Goal: Book appointment/travel/reservation

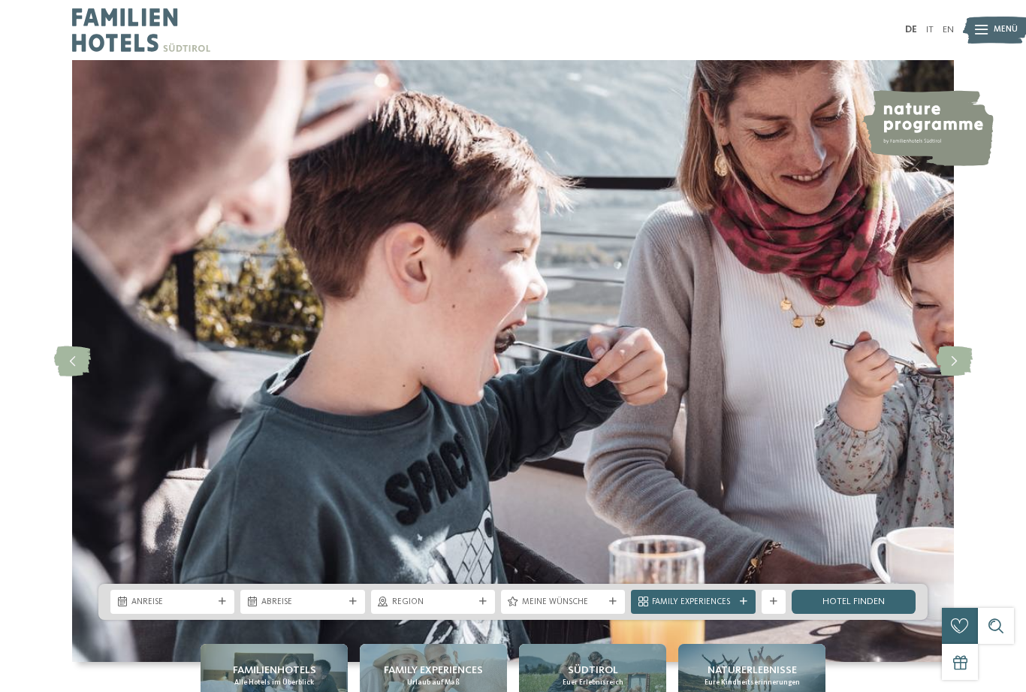
click at [184, 608] on span "Anreise" at bounding box center [172, 602] width 82 height 12
click at [317, 434] on img at bounding box center [512, 360] width 881 height 601
click at [182, 608] on span "Anreise" at bounding box center [172, 602] width 82 height 12
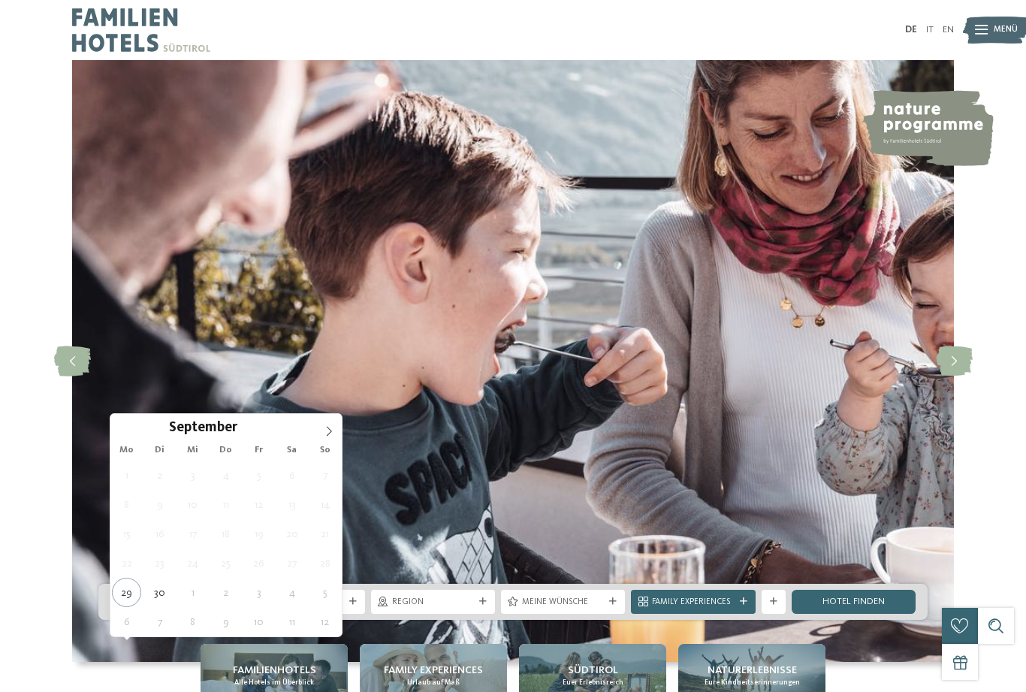
click at [326, 437] on span at bounding box center [329, 427] width 26 height 26
type div "27.10.2025"
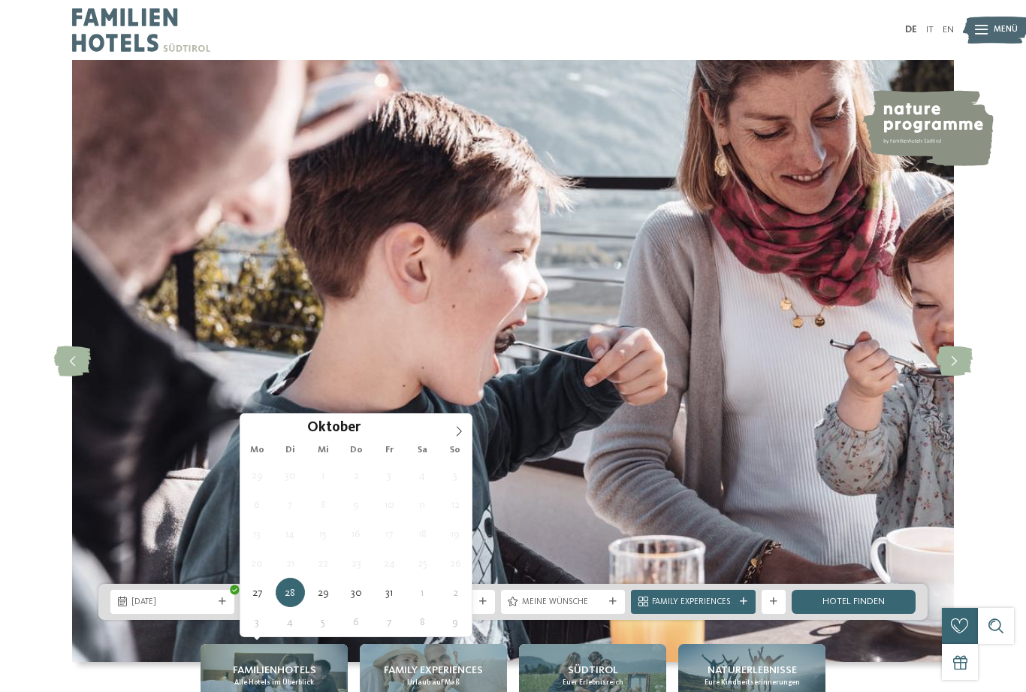
click at [460, 436] on icon at bounding box center [459, 431] width 11 height 11
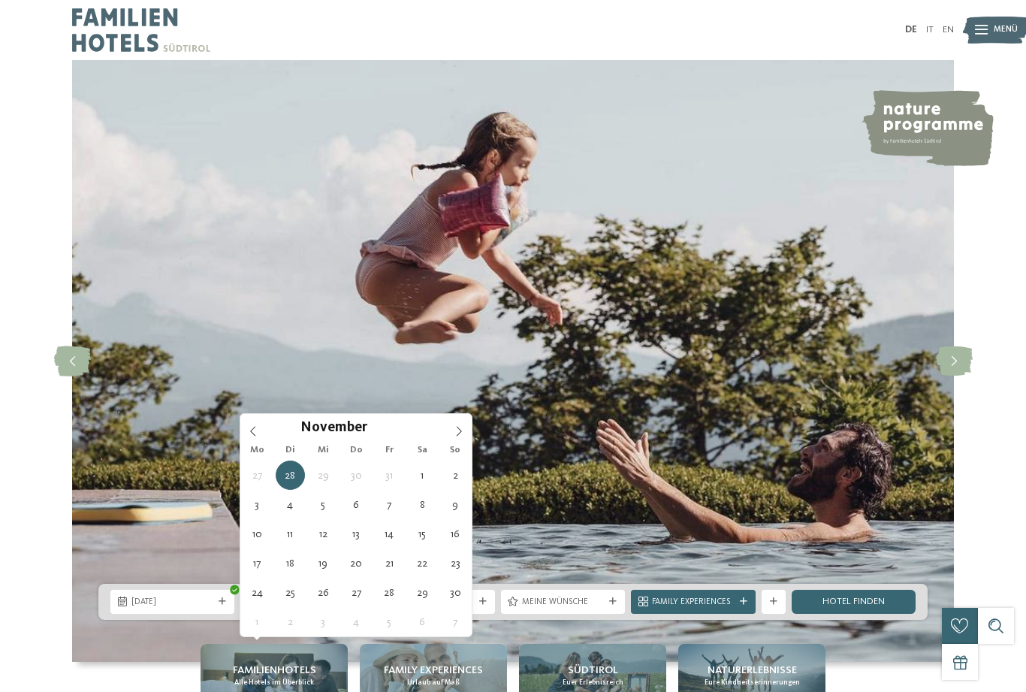
type div "01.11.2025"
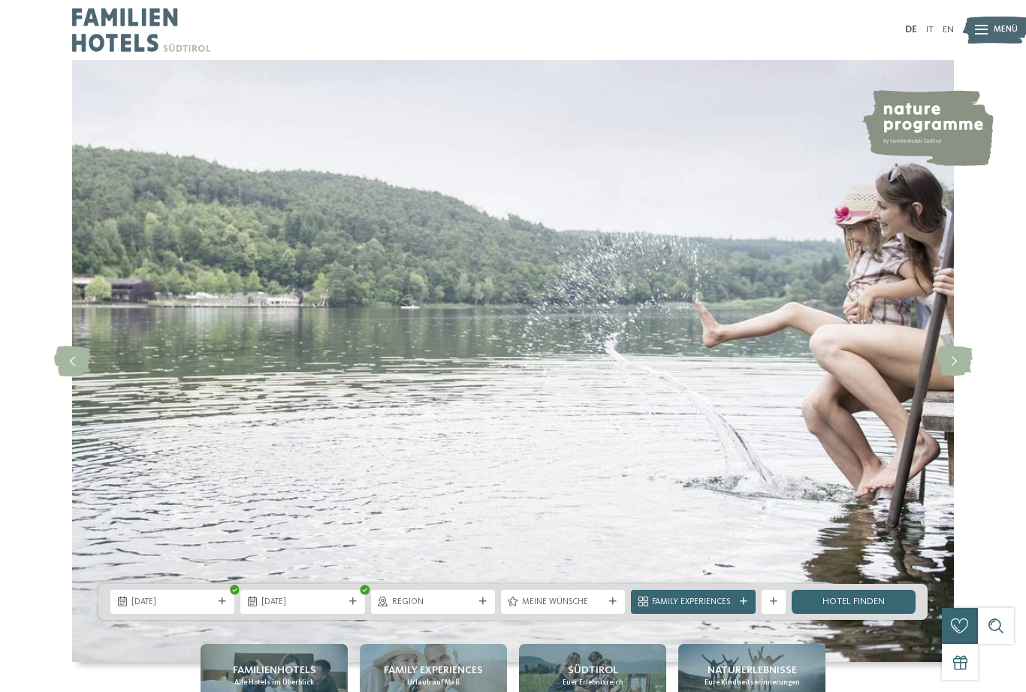
click at [861, 613] on link "Hotel finden" at bounding box center [853, 601] width 124 height 24
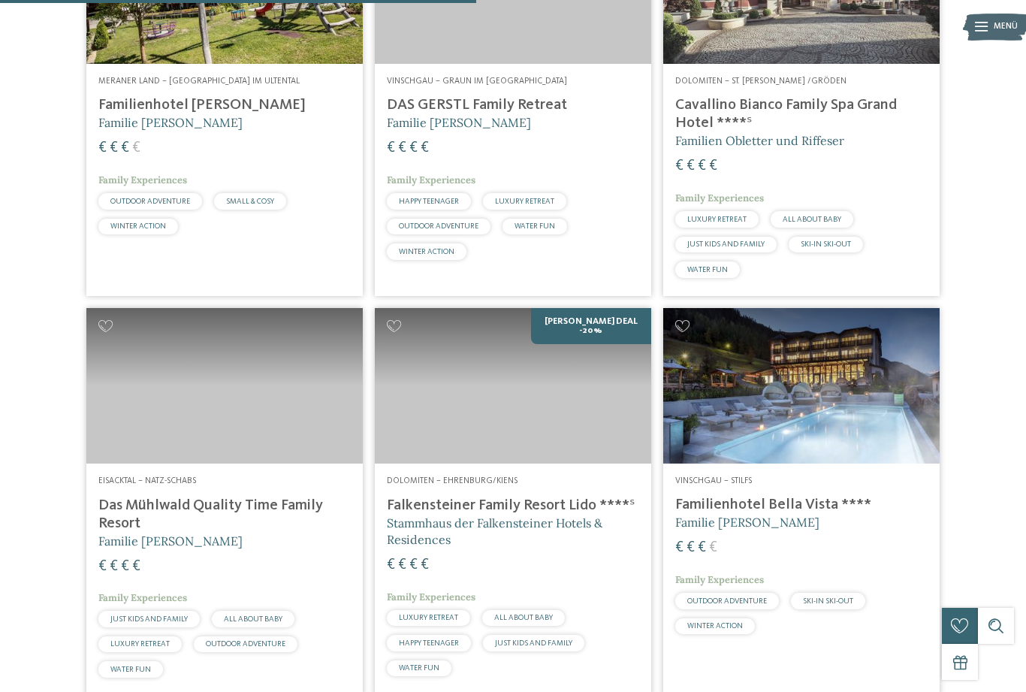
scroll to position [1278, 0]
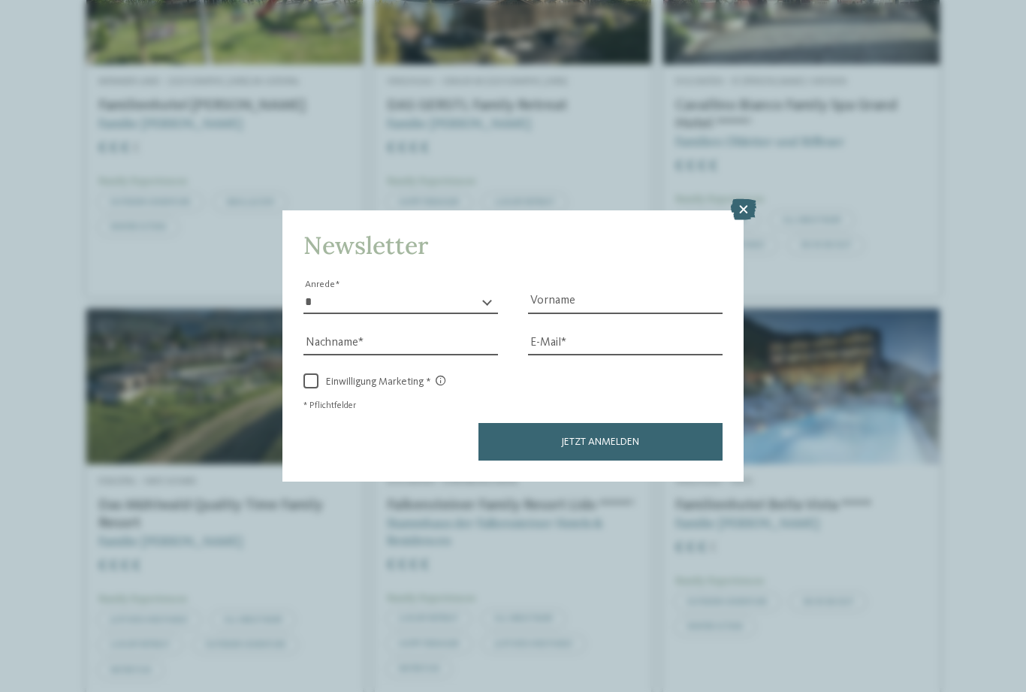
click at [739, 199] on icon at bounding box center [744, 209] width 26 height 21
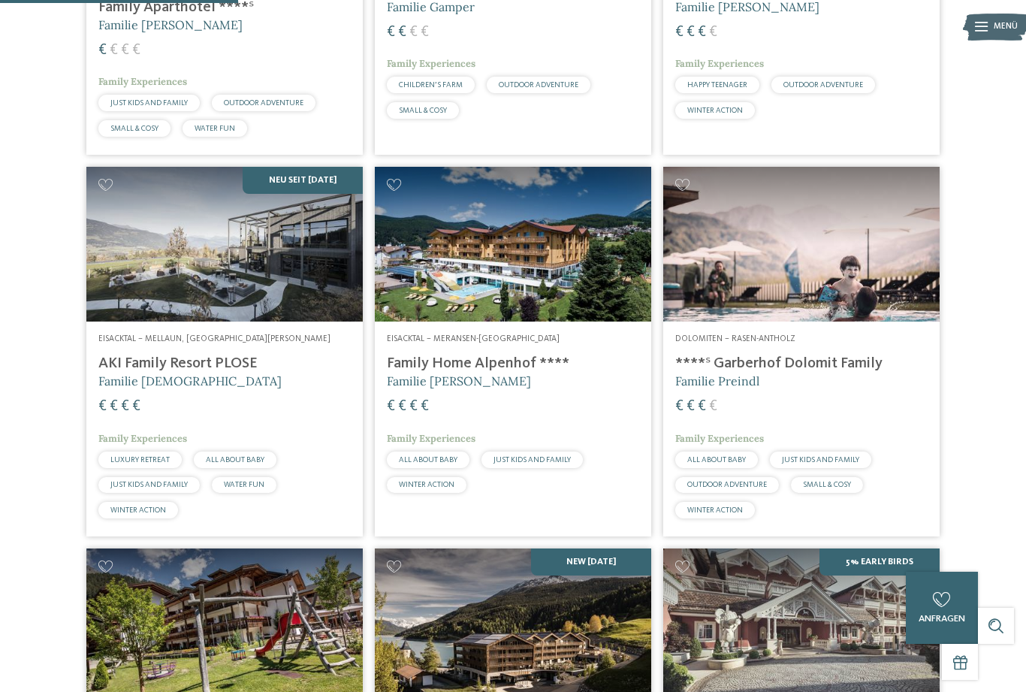
scroll to position [638, 0]
click at [830, 297] on img at bounding box center [801, 244] width 276 height 155
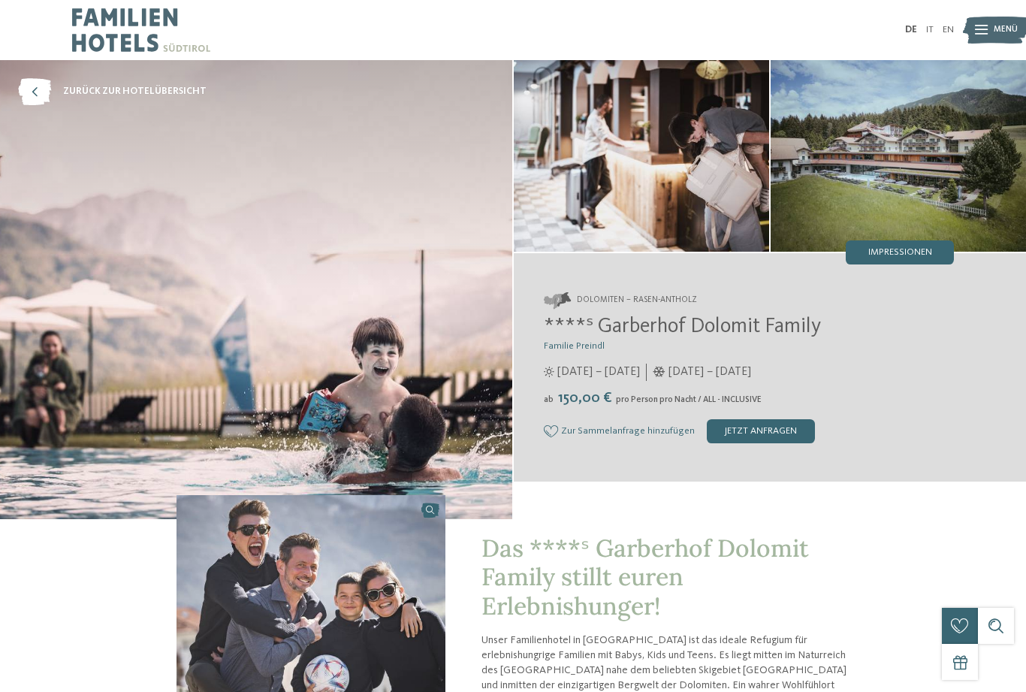
click at [907, 174] on img at bounding box center [897, 155] width 255 height 191
click at [925, 260] on div "Impressionen" at bounding box center [899, 252] width 108 height 24
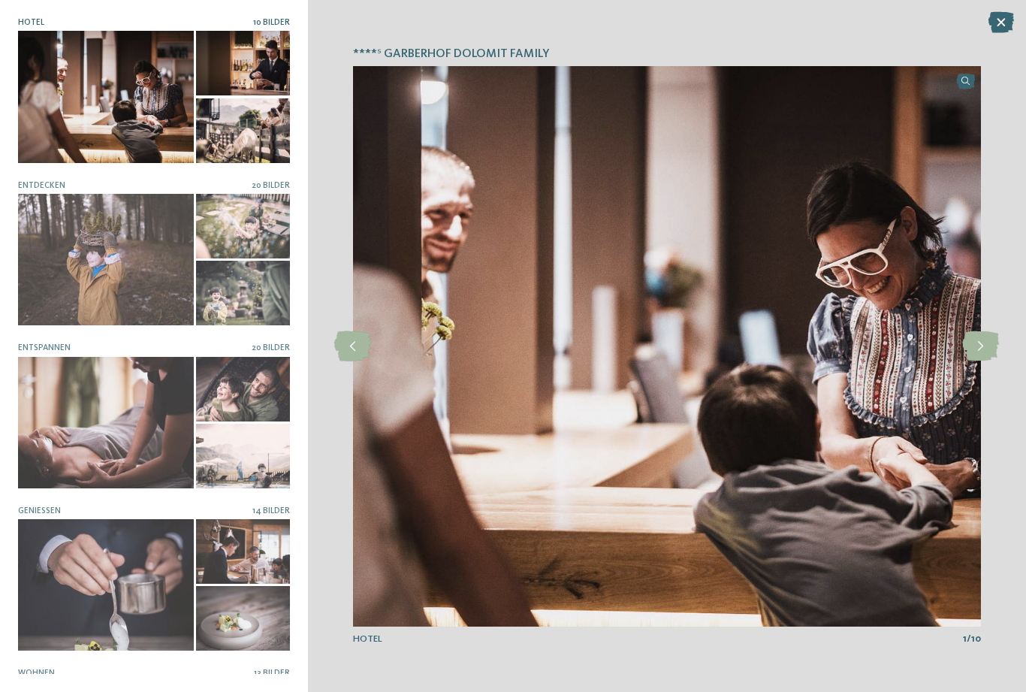
click at [989, 349] on icon at bounding box center [980, 346] width 37 height 30
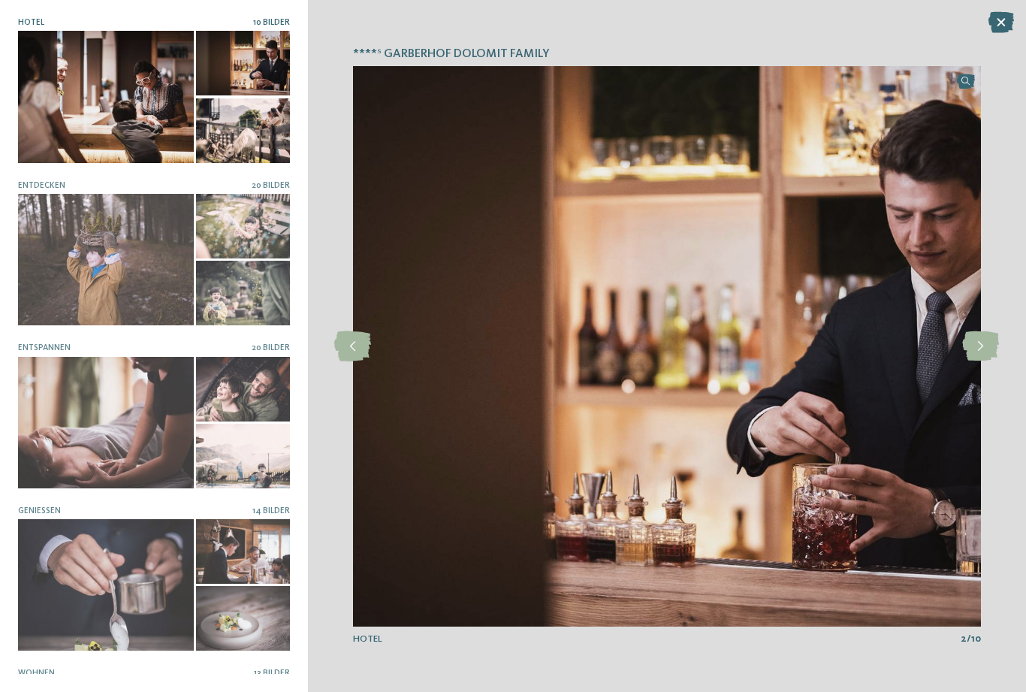
click at [983, 350] on icon at bounding box center [980, 346] width 37 height 30
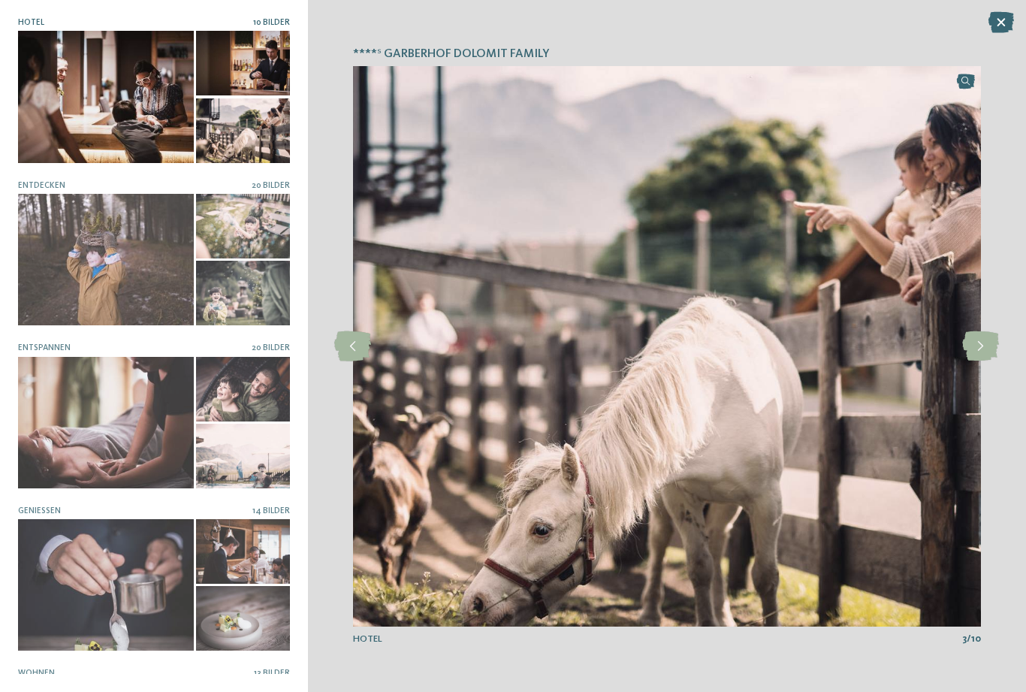
click at [986, 353] on icon at bounding box center [980, 346] width 37 height 30
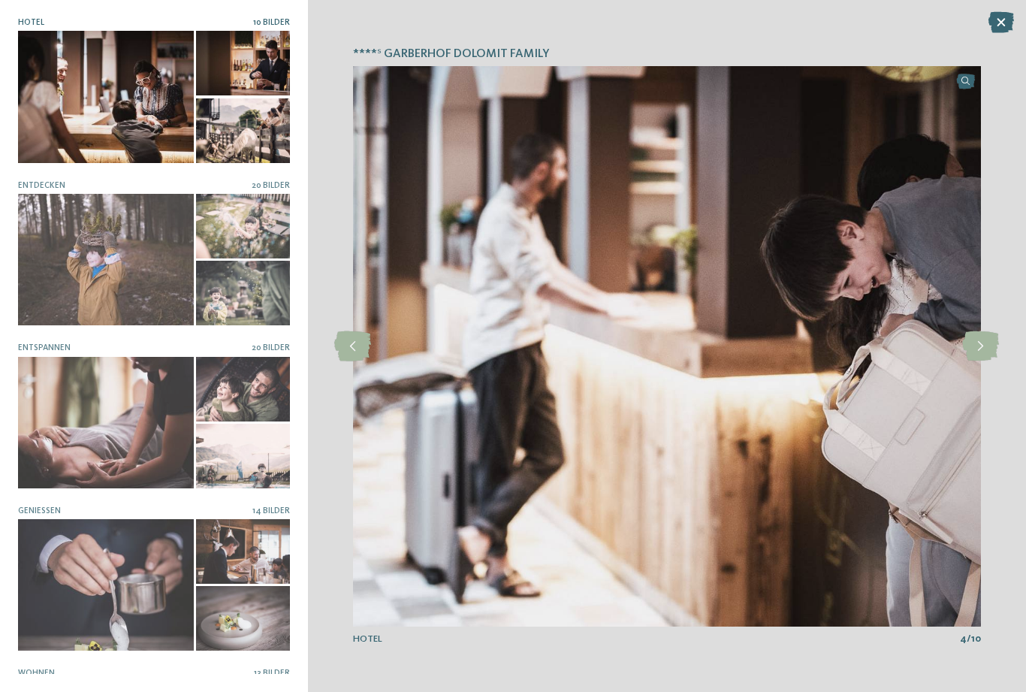
click at [980, 345] on icon at bounding box center [980, 346] width 37 height 30
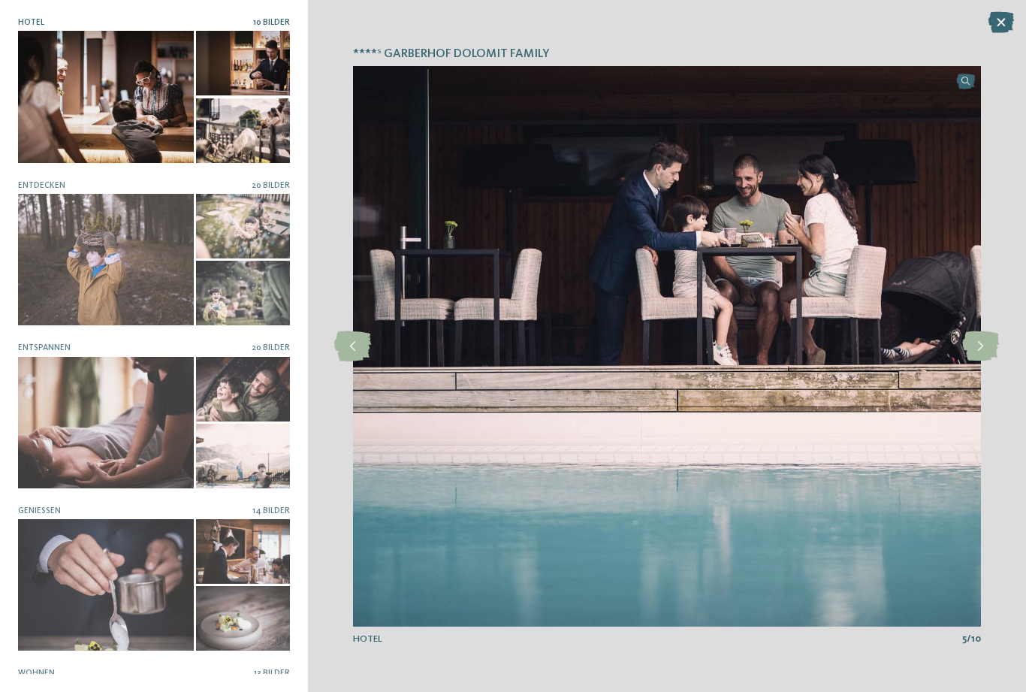
click at [984, 345] on icon at bounding box center [980, 346] width 37 height 30
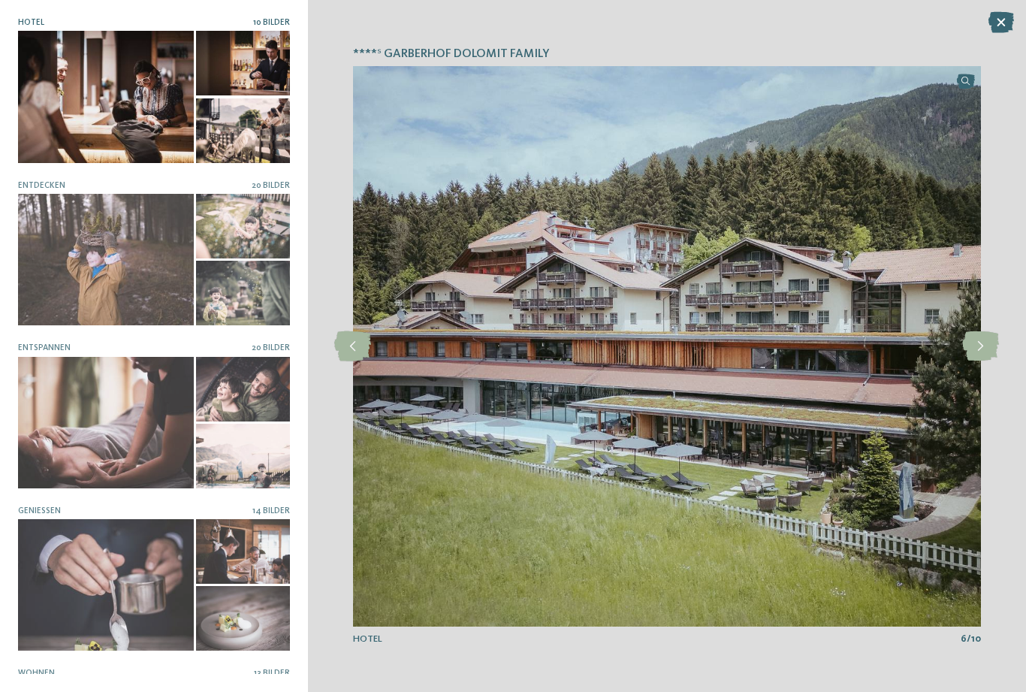
click at [977, 345] on icon at bounding box center [980, 346] width 37 height 30
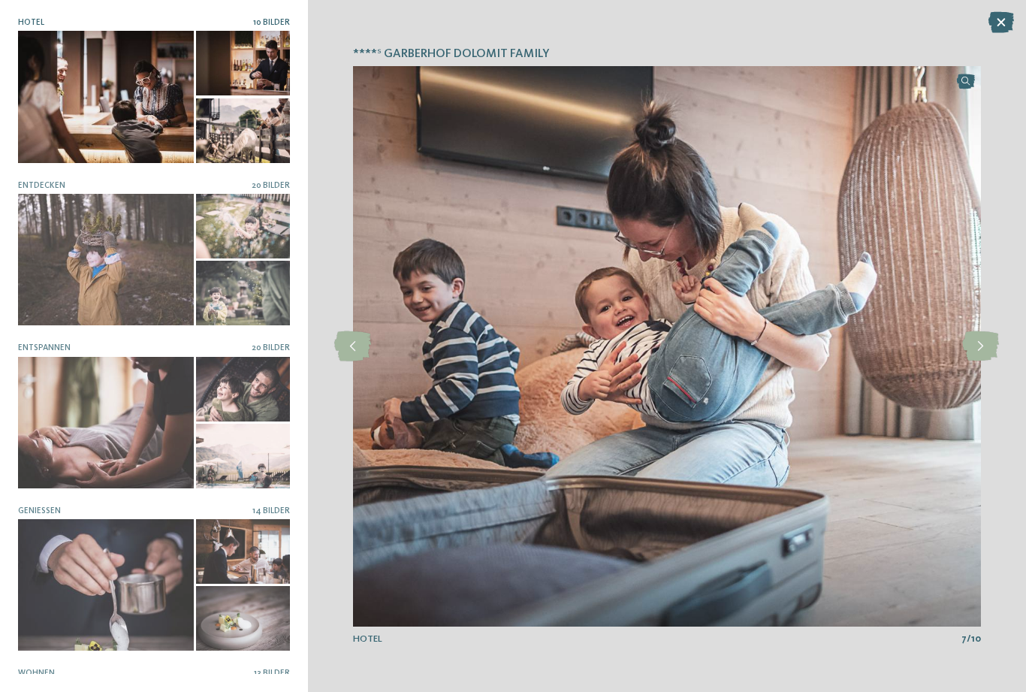
click at [984, 348] on icon at bounding box center [980, 346] width 37 height 30
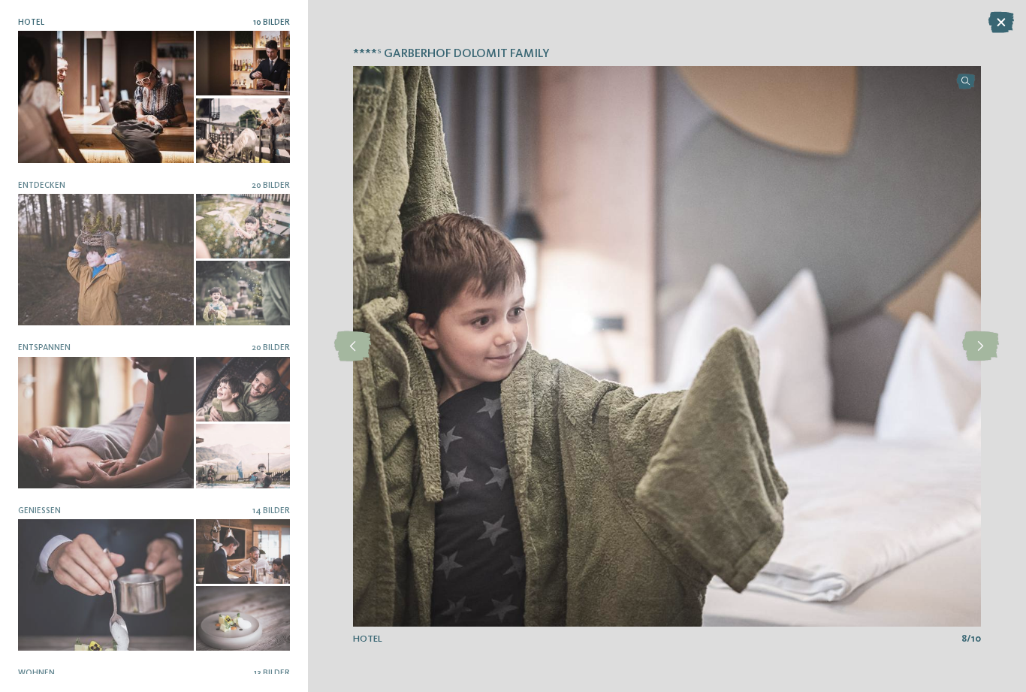
click at [975, 354] on icon at bounding box center [980, 346] width 37 height 30
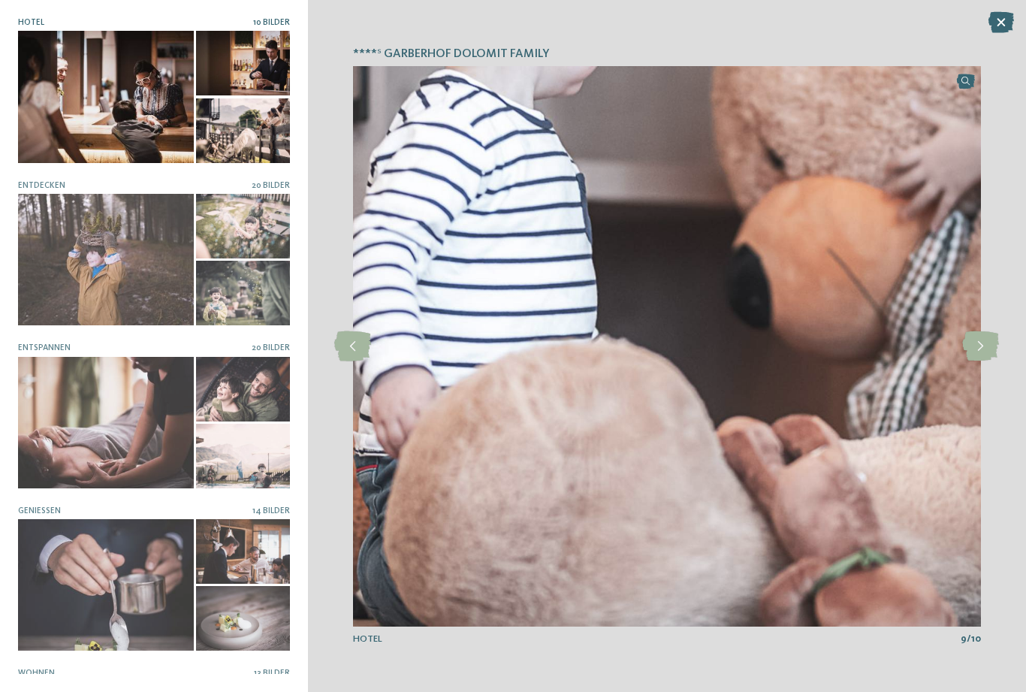
click at [984, 343] on icon at bounding box center [980, 346] width 37 height 30
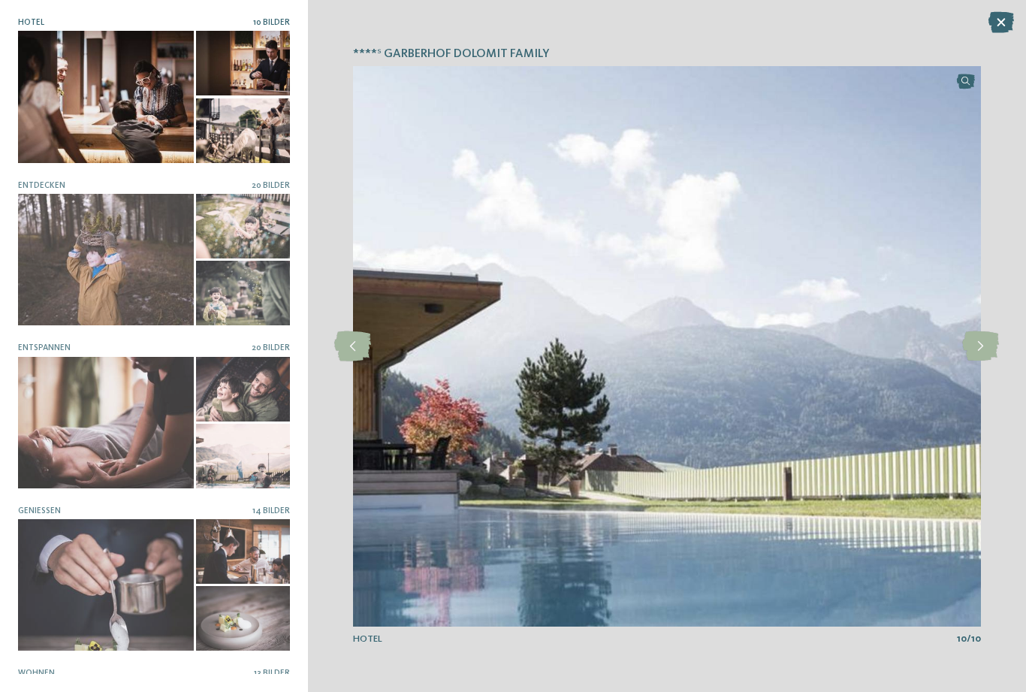
click at [977, 343] on icon at bounding box center [980, 346] width 37 height 30
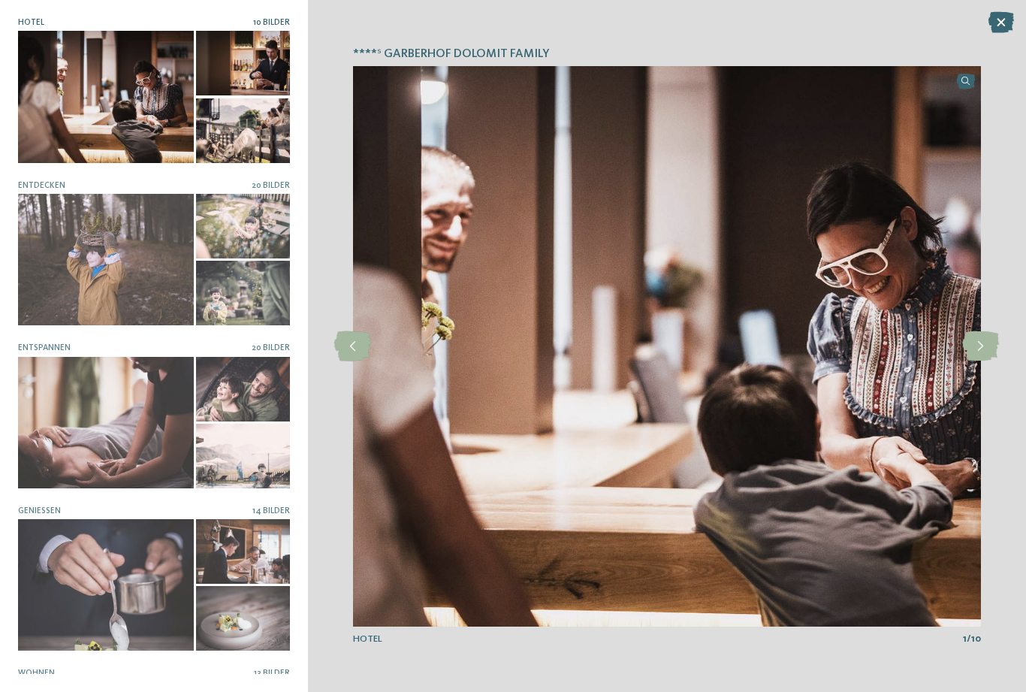
click at [995, 23] on icon at bounding box center [1001, 22] width 26 height 21
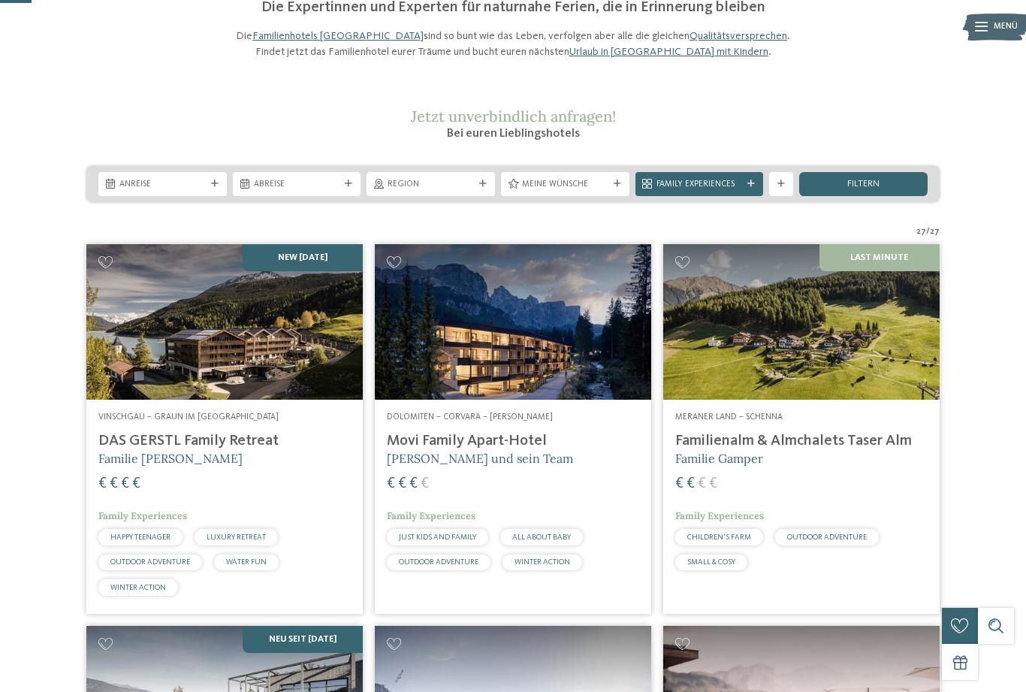
scroll to position [113, 0]
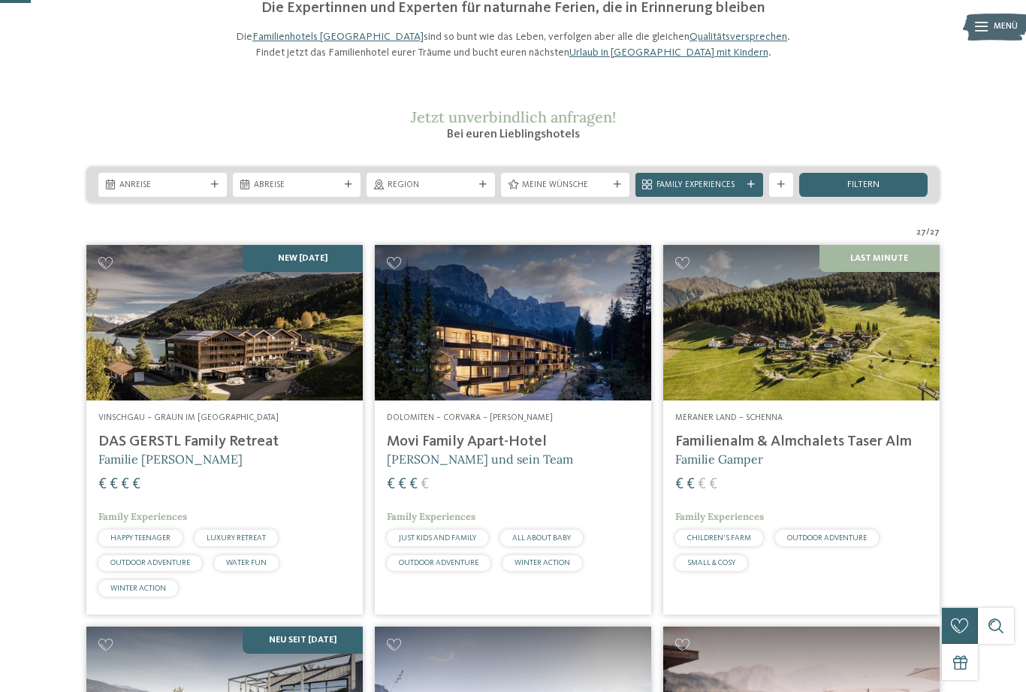
click at [838, 388] on img at bounding box center [801, 322] width 276 height 155
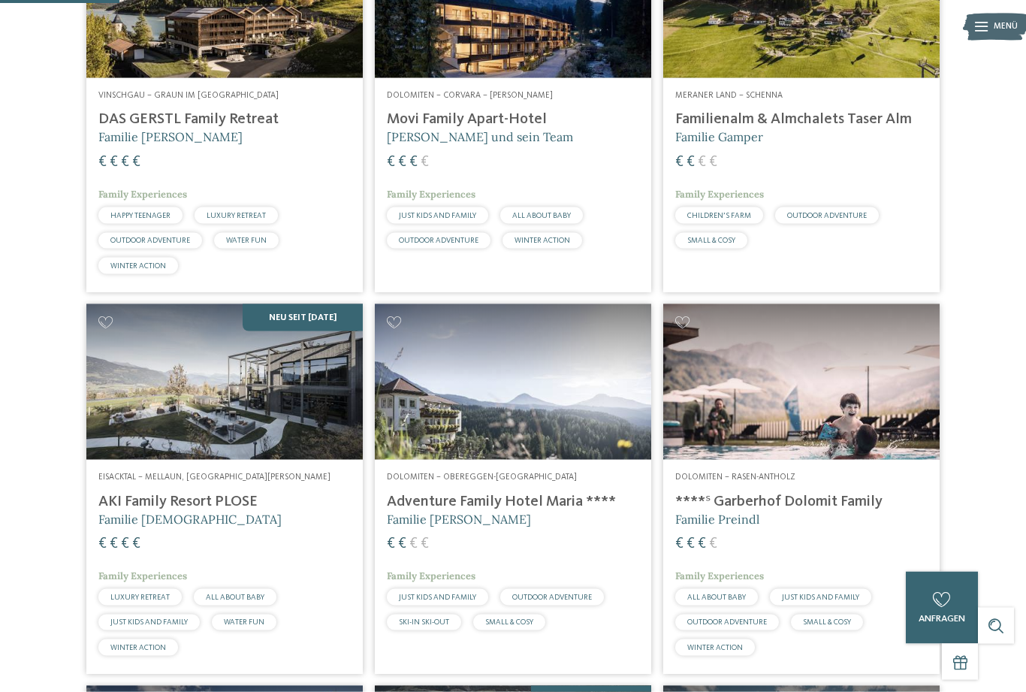
scroll to position [436, 0]
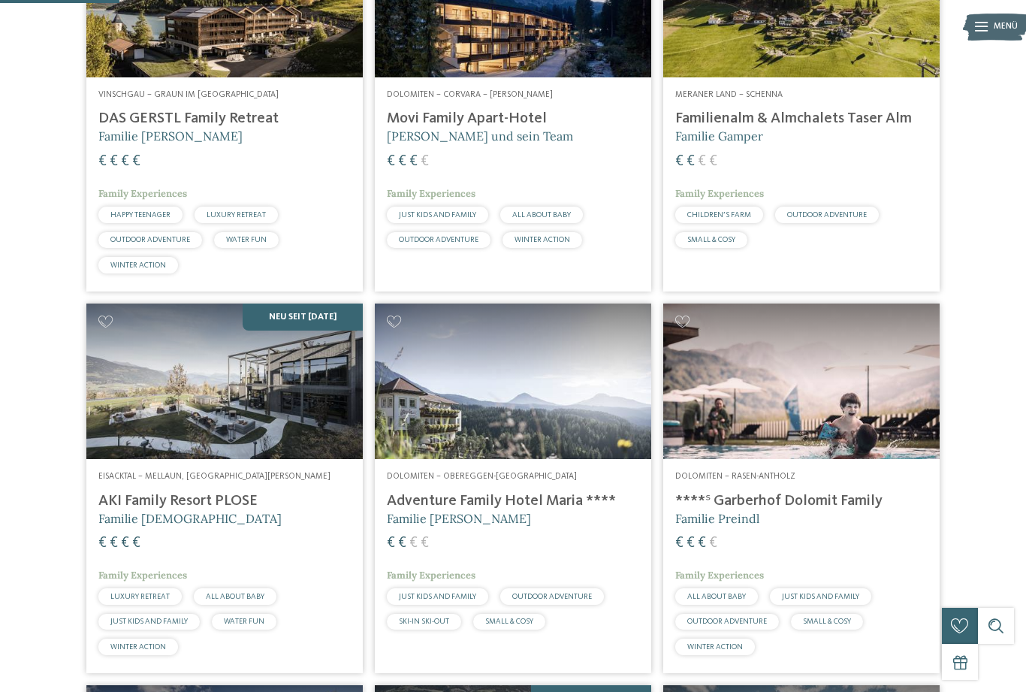
click at [529, 452] on img at bounding box center [513, 380] width 276 height 155
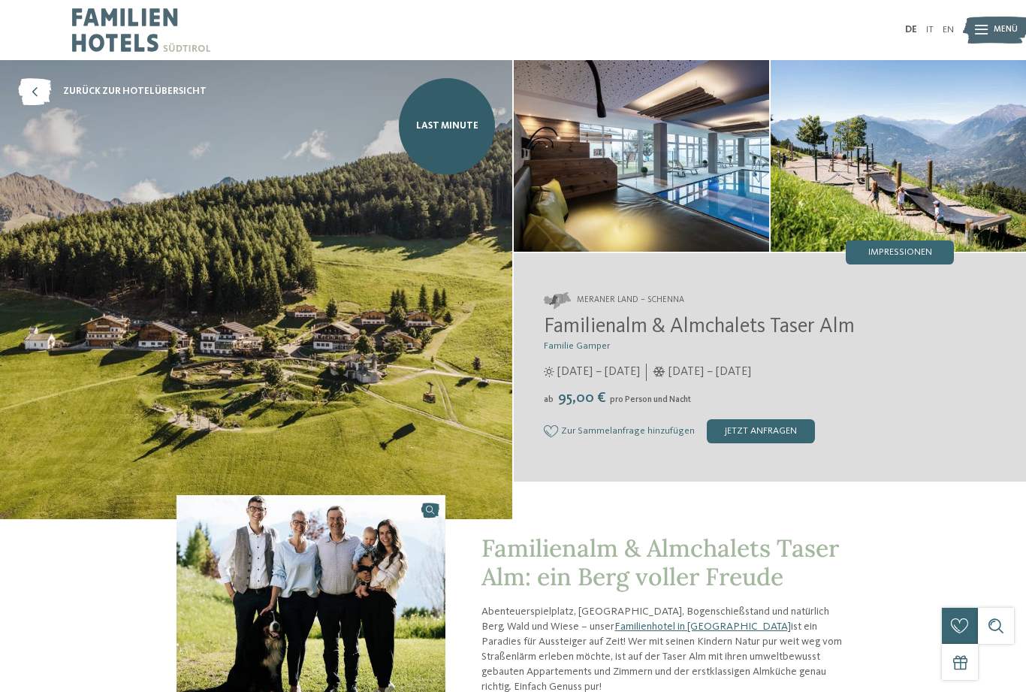
click at [698, 197] on img at bounding box center [641, 155] width 255 height 191
click at [924, 243] on div "Impressionen" at bounding box center [899, 252] width 108 height 24
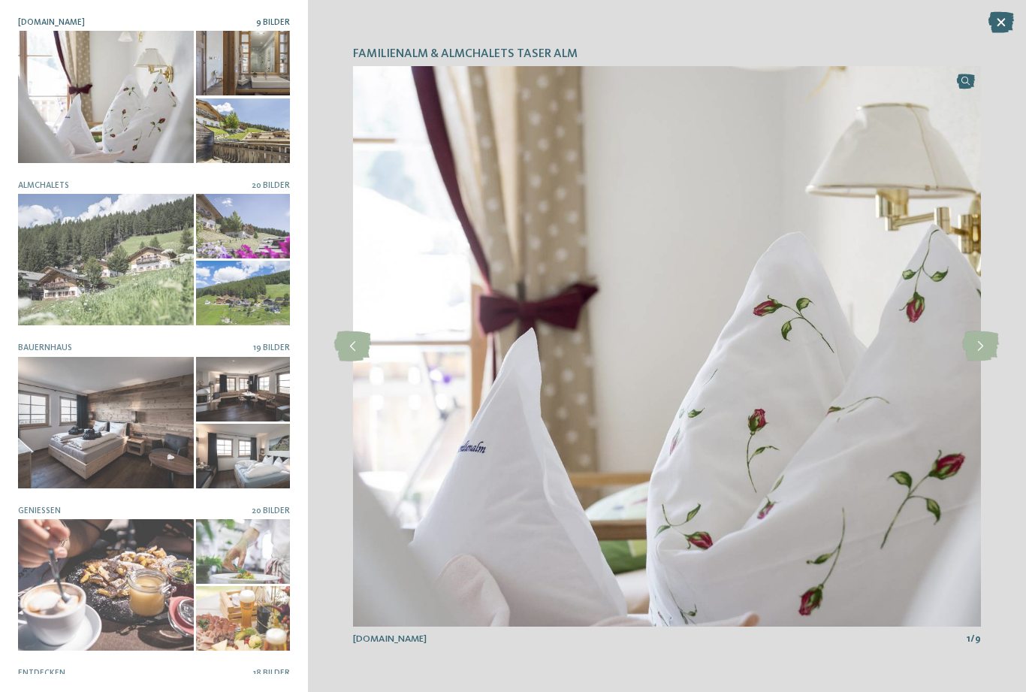
click at [984, 345] on icon at bounding box center [980, 346] width 37 height 30
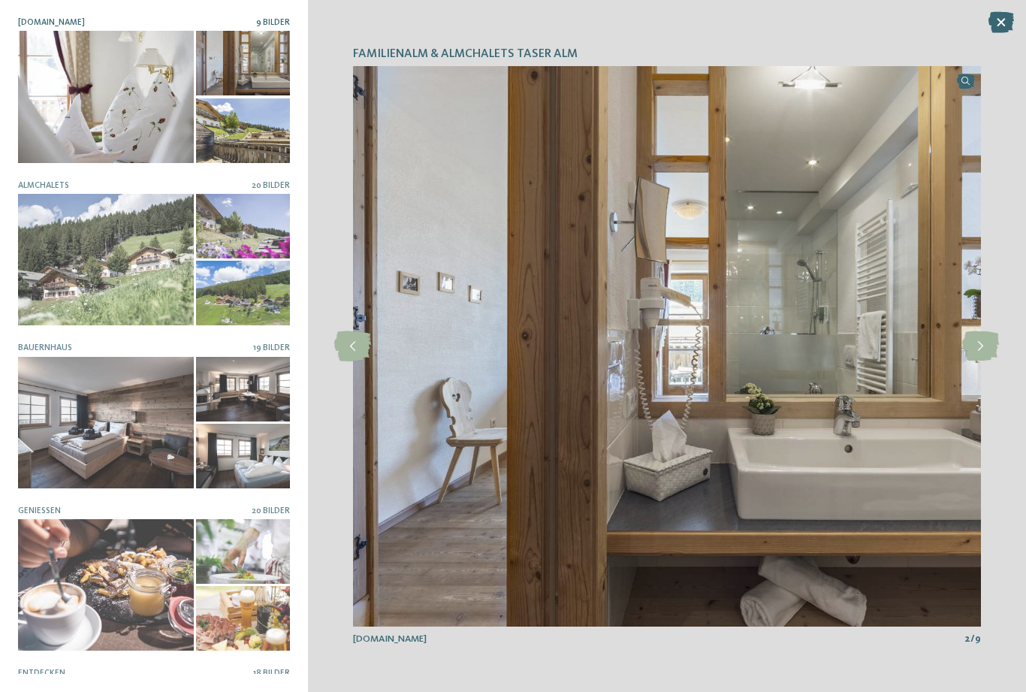
click at [985, 346] on icon at bounding box center [980, 346] width 37 height 30
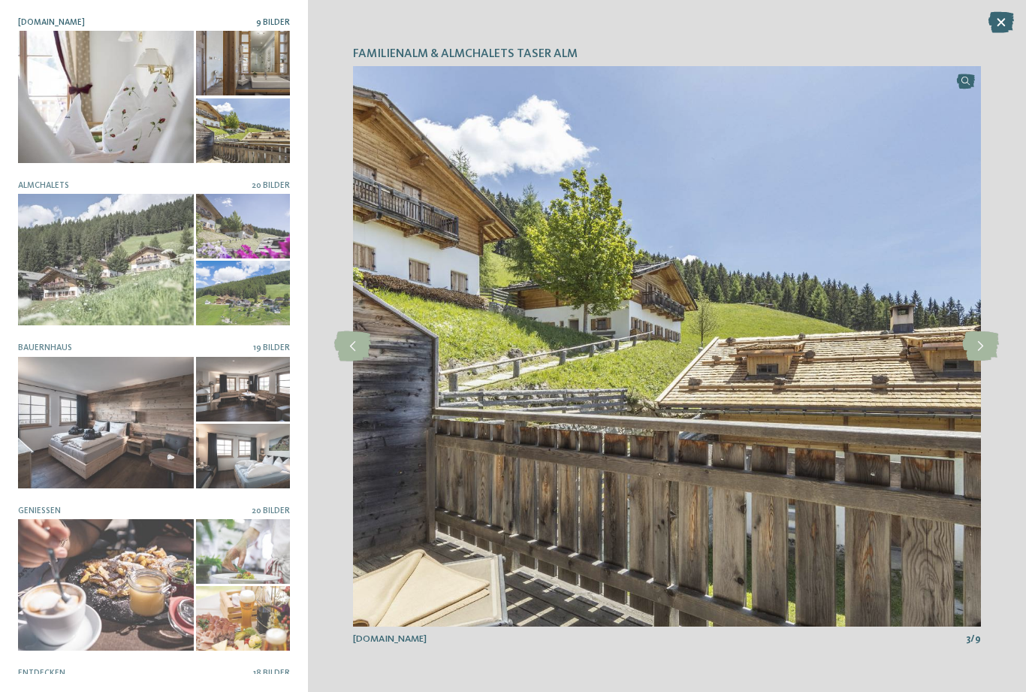
click at [983, 343] on icon at bounding box center [980, 346] width 37 height 30
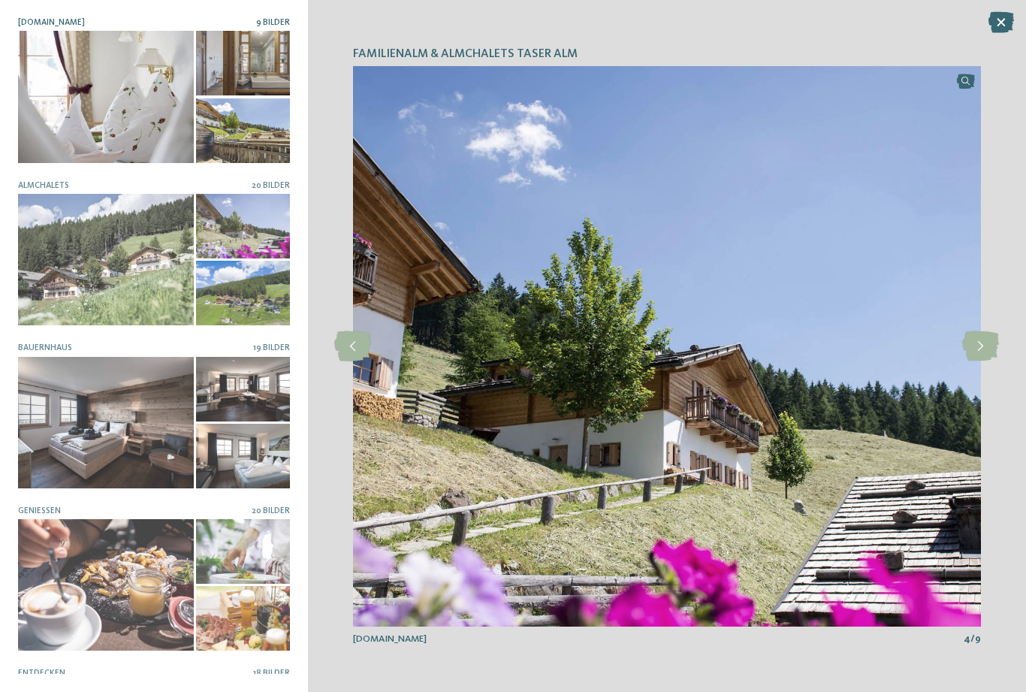
click at [969, 349] on icon at bounding box center [980, 346] width 37 height 30
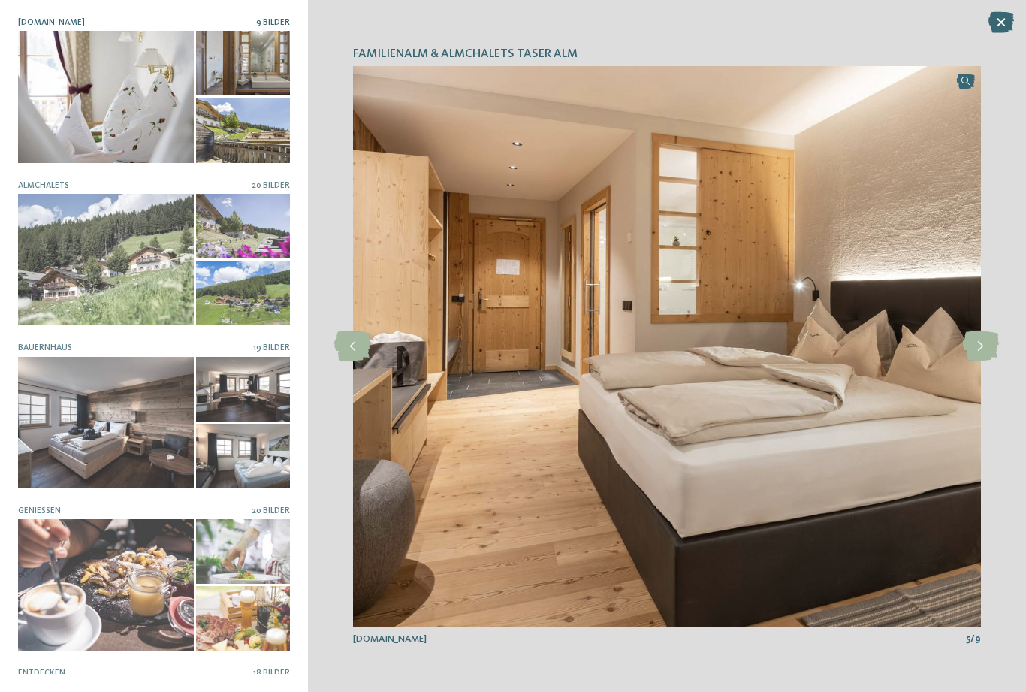
click at [987, 346] on icon at bounding box center [980, 346] width 37 height 30
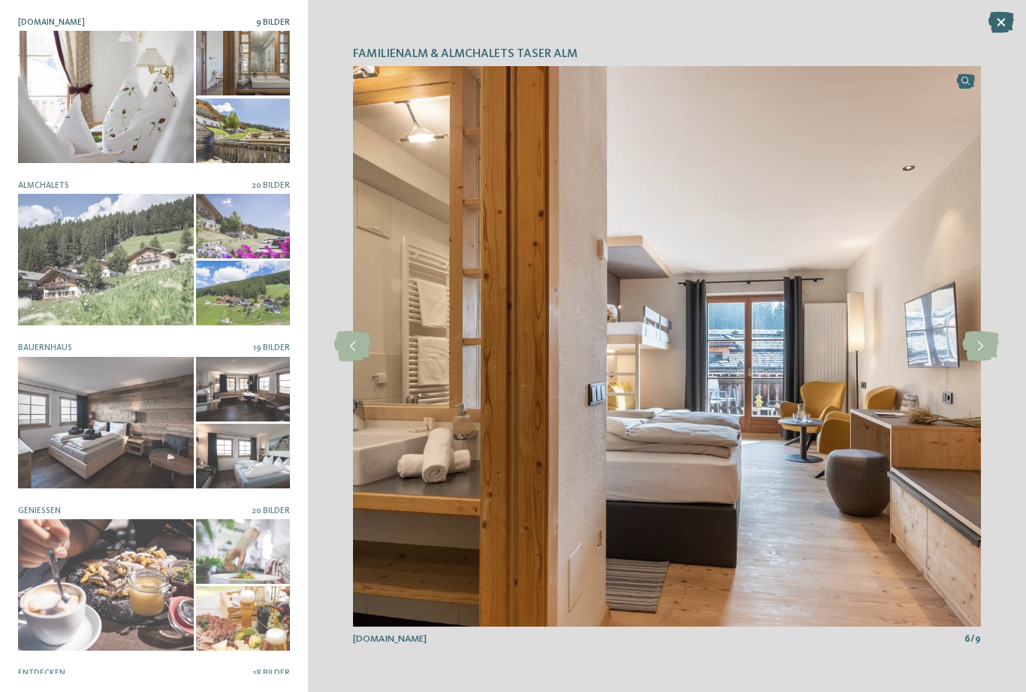
click at [982, 345] on icon at bounding box center [980, 346] width 37 height 30
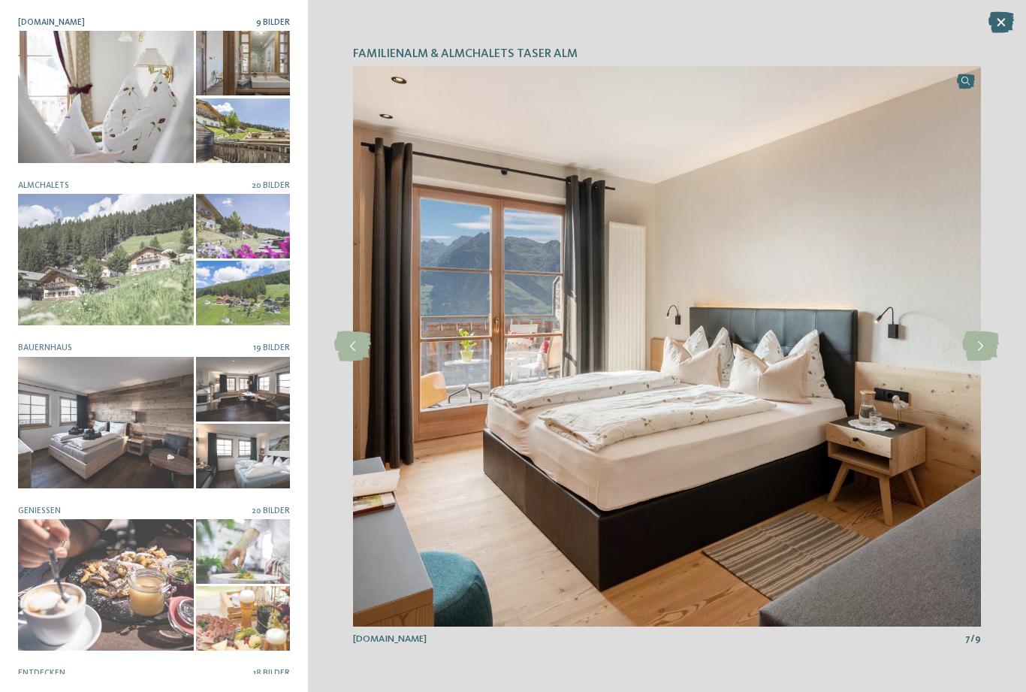
click at [983, 348] on icon at bounding box center [980, 346] width 37 height 30
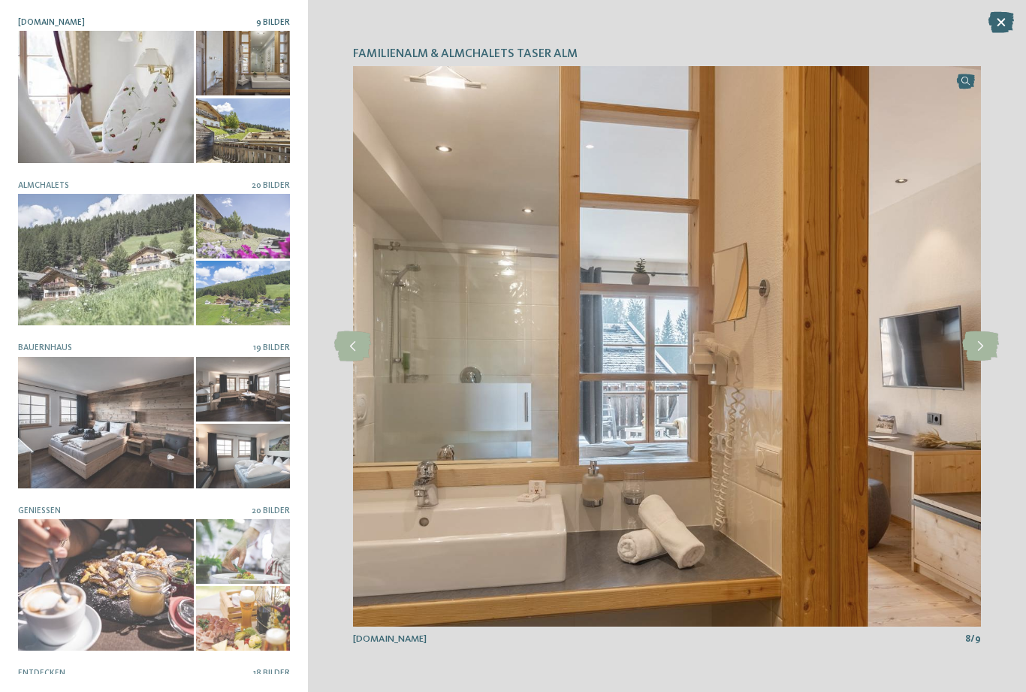
click at [987, 342] on icon at bounding box center [980, 346] width 37 height 30
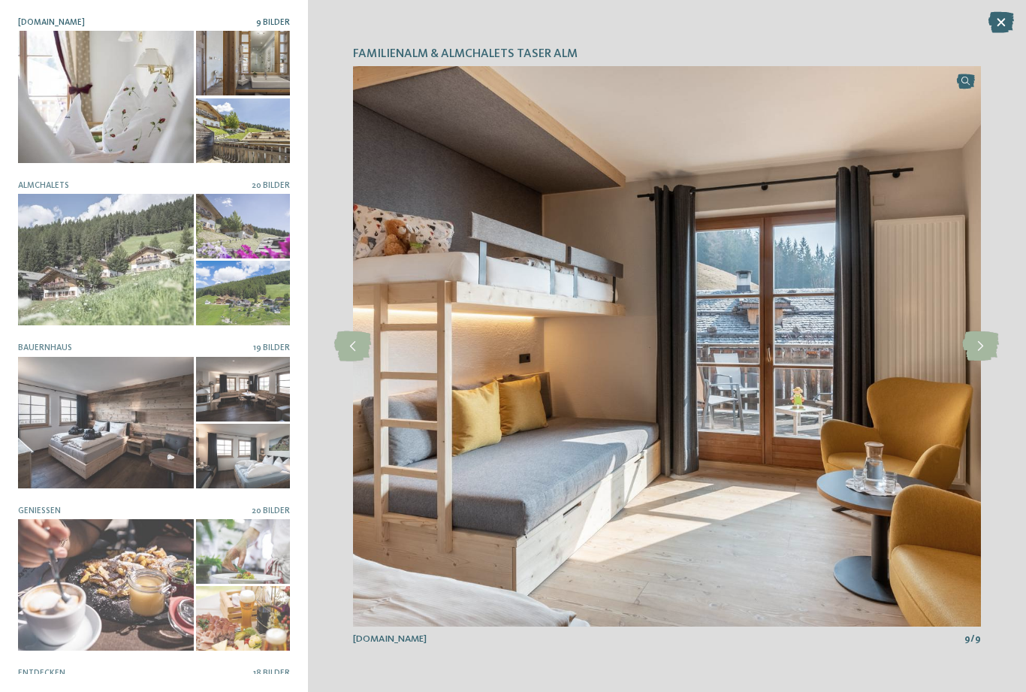
click at [989, 340] on icon at bounding box center [980, 346] width 37 height 30
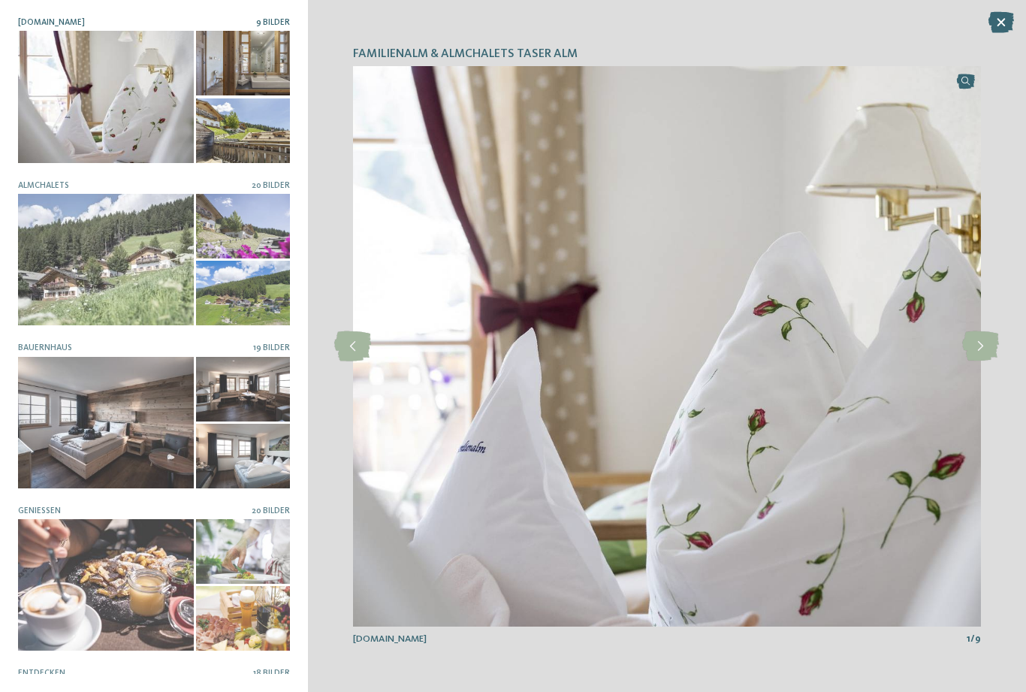
click at [985, 345] on icon at bounding box center [980, 346] width 37 height 30
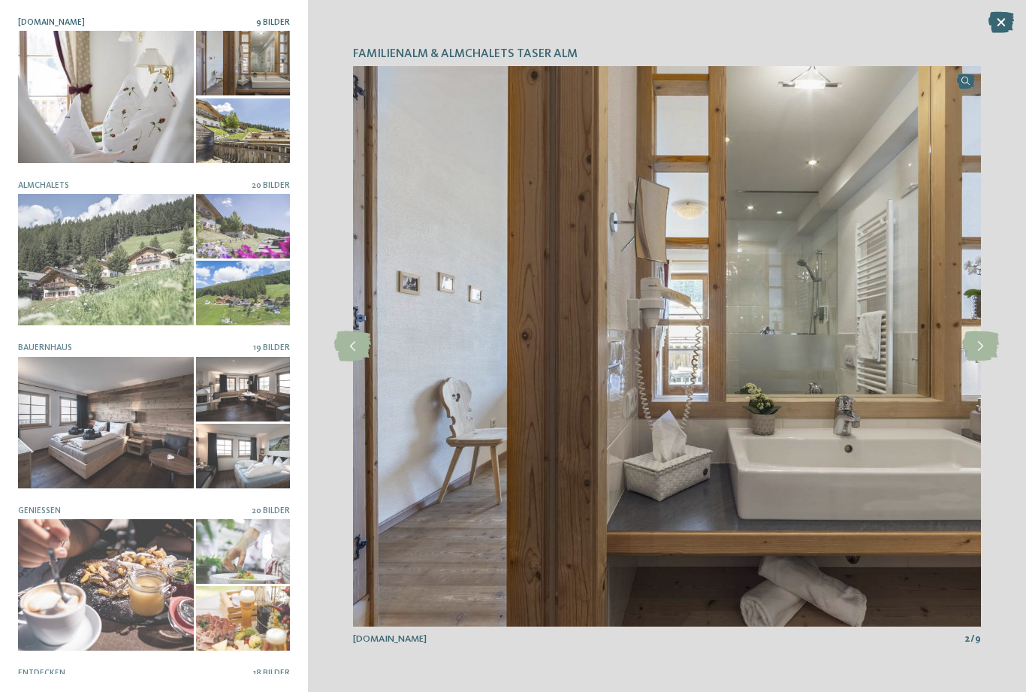
click at [995, 21] on icon at bounding box center [1001, 22] width 26 height 21
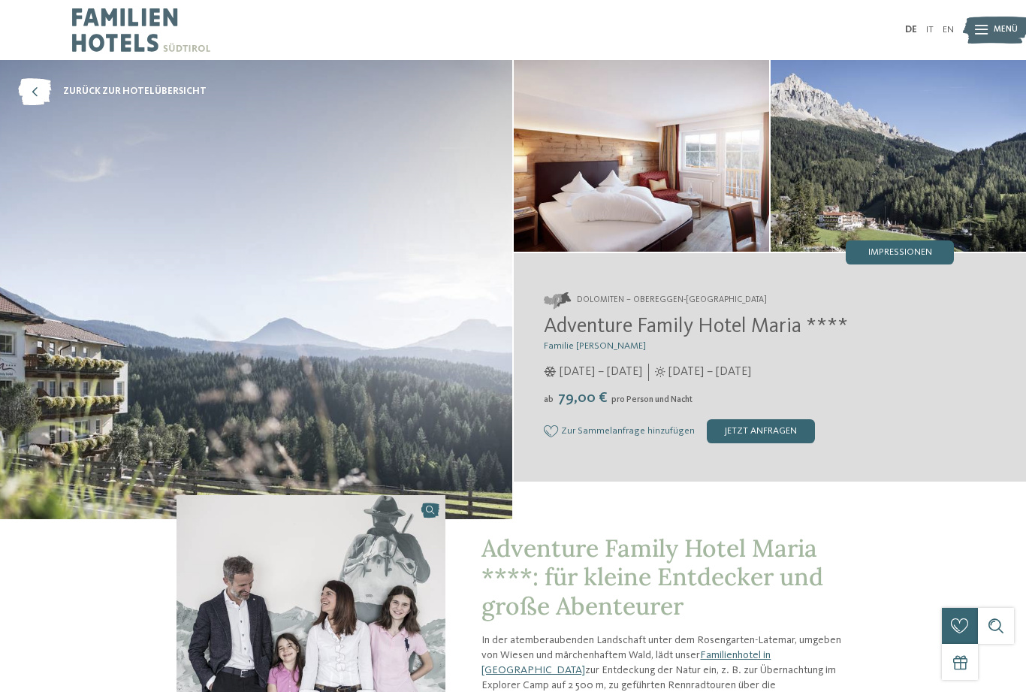
click at [887, 249] on span "Impressionen" at bounding box center [900, 253] width 64 height 10
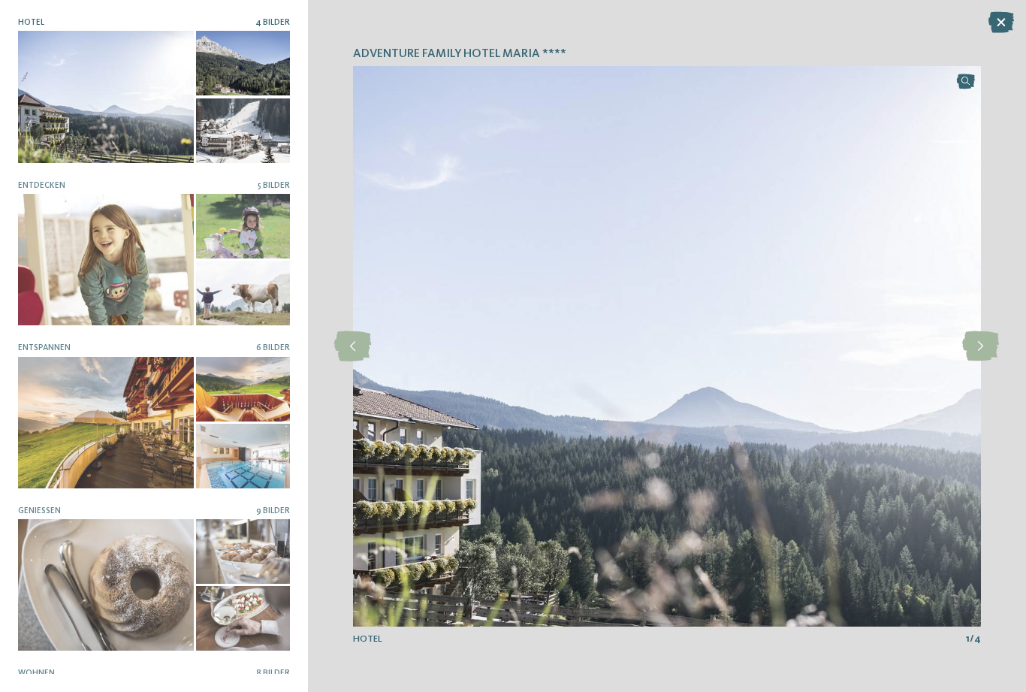
click at [981, 345] on icon at bounding box center [980, 346] width 37 height 30
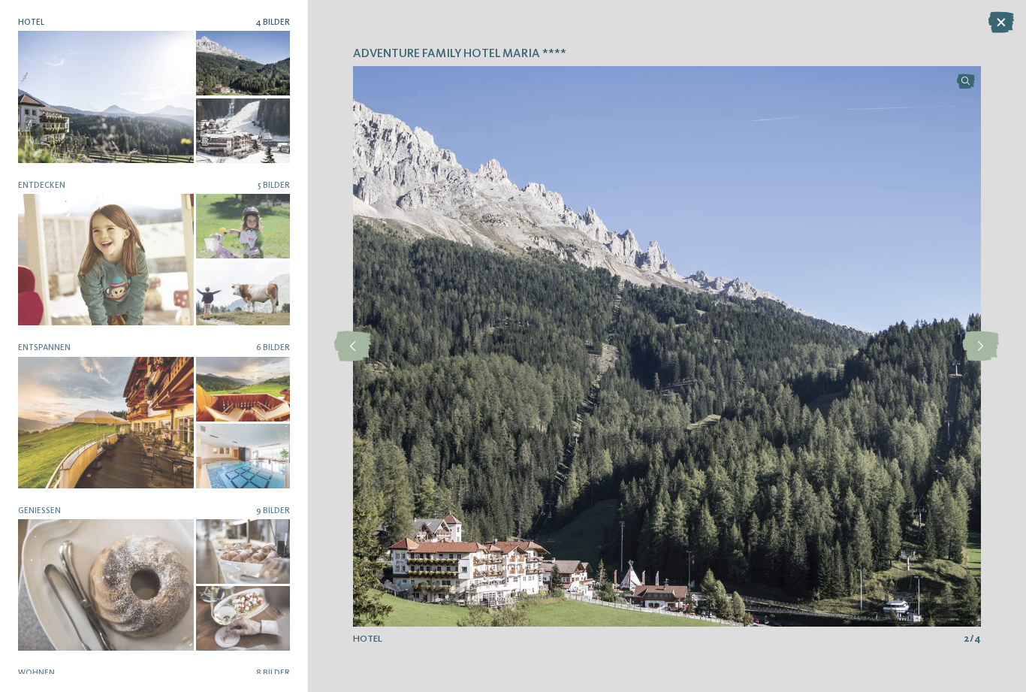
click at [981, 348] on icon at bounding box center [980, 346] width 37 height 30
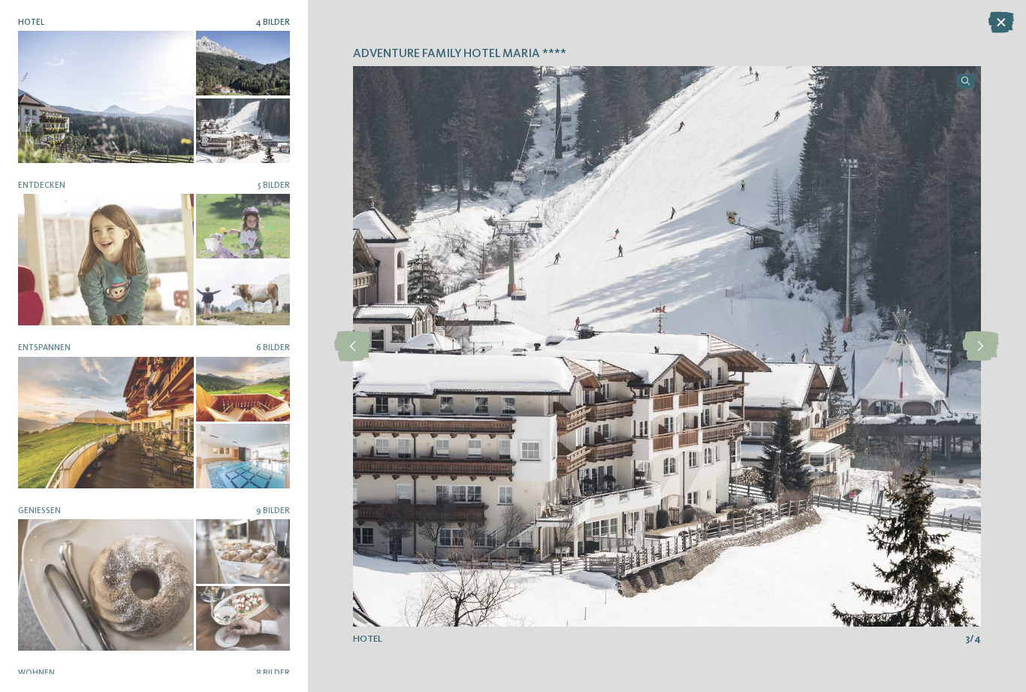
click at [987, 352] on icon at bounding box center [980, 346] width 37 height 30
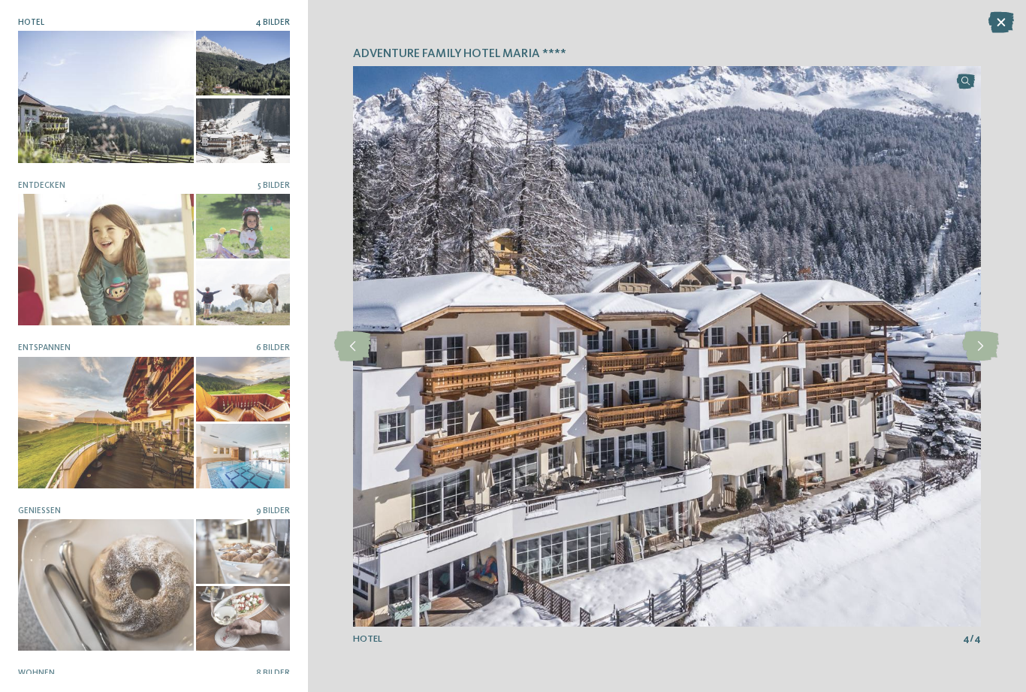
click at [982, 348] on icon at bounding box center [980, 346] width 37 height 30
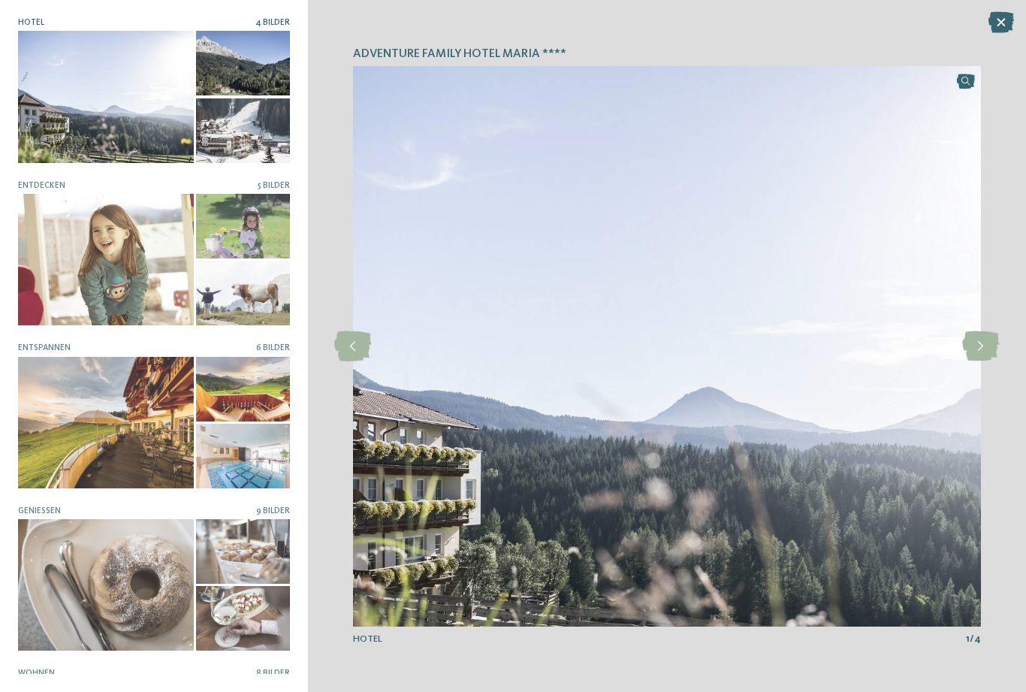
click at [987, 347] on icon at bounding box center [980, 346] width 37 height 30
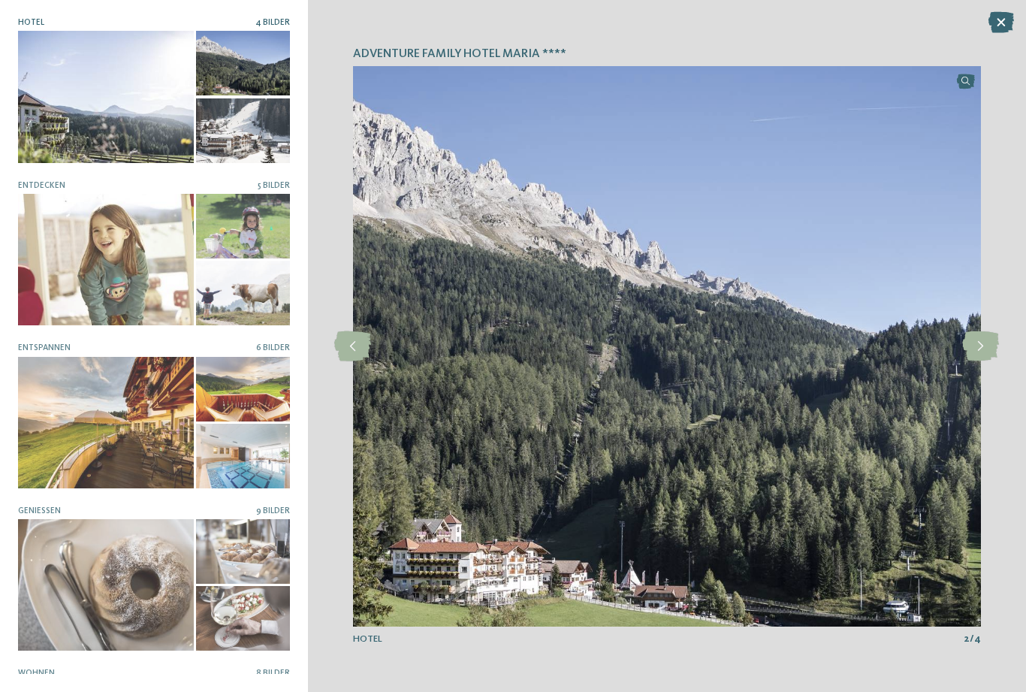
click at [983, 349] on icon at bounding box center [980, 346] width 37 height 30
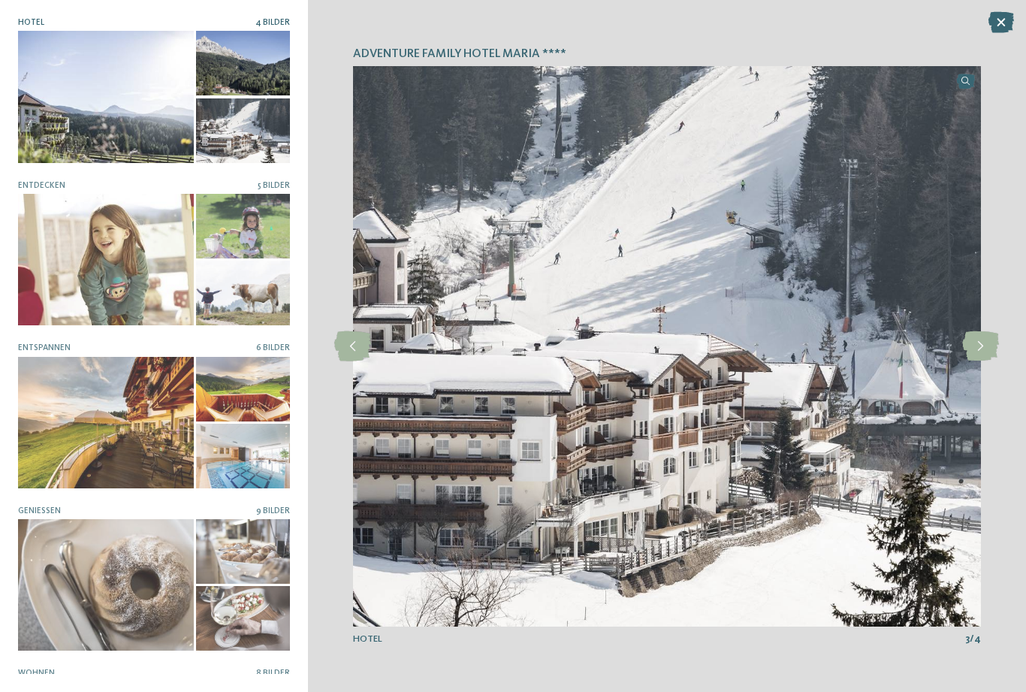
click at [990, 352] on icon at bounding box center [980, 346] width 37 height 30
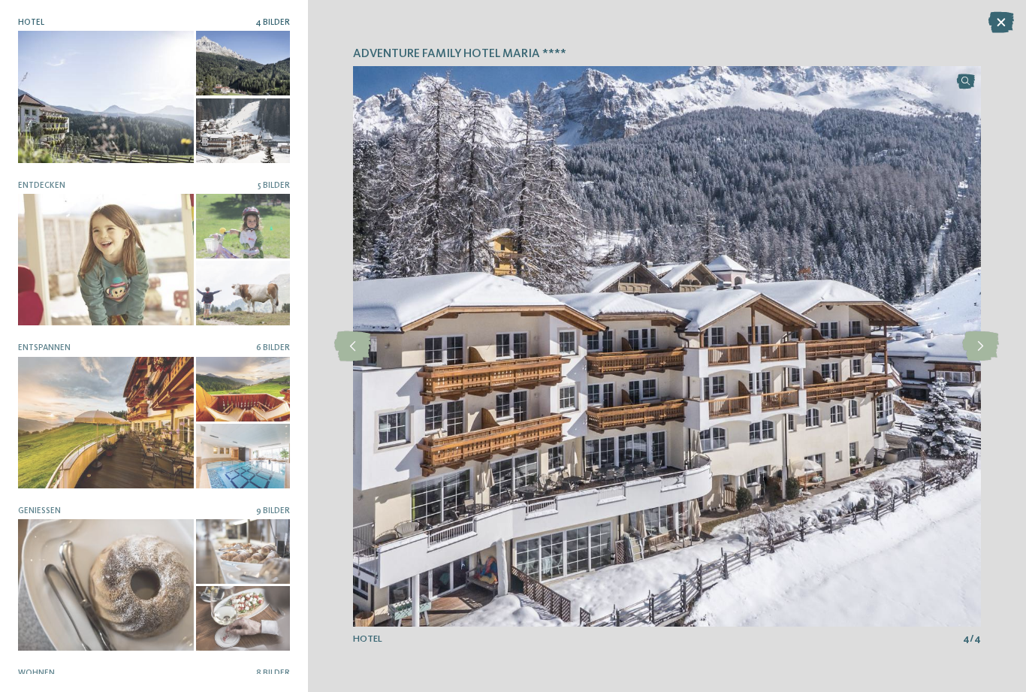
click at [976, 350] on icon at bounding box center [980, 346] width 37 height 30
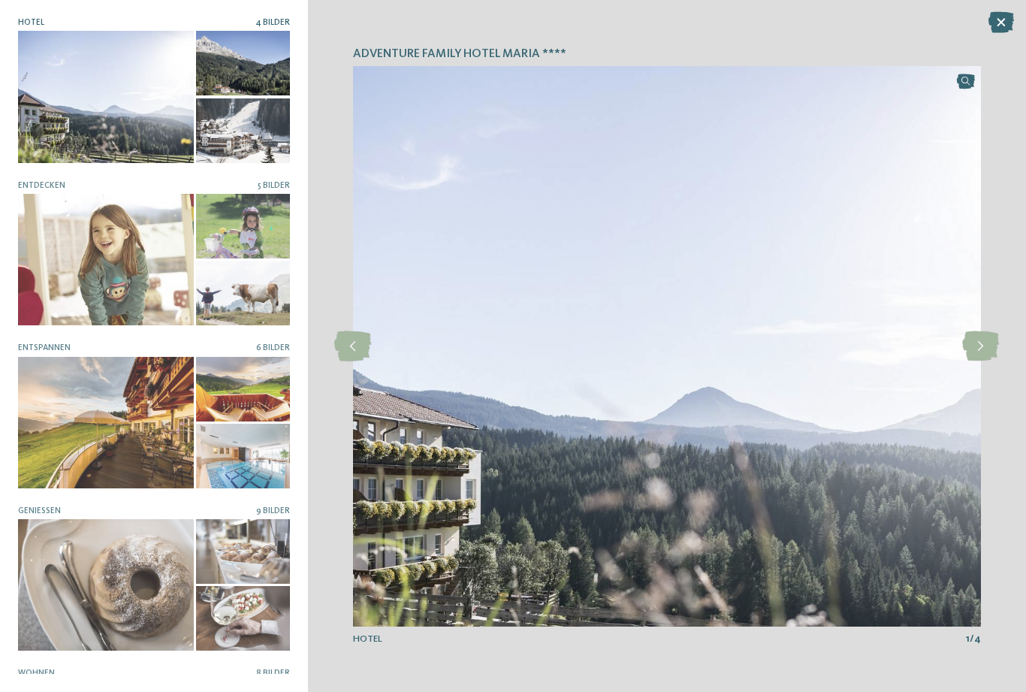
click at [981, 353] on icon at bounding box center [980, 346] width 37 height 30
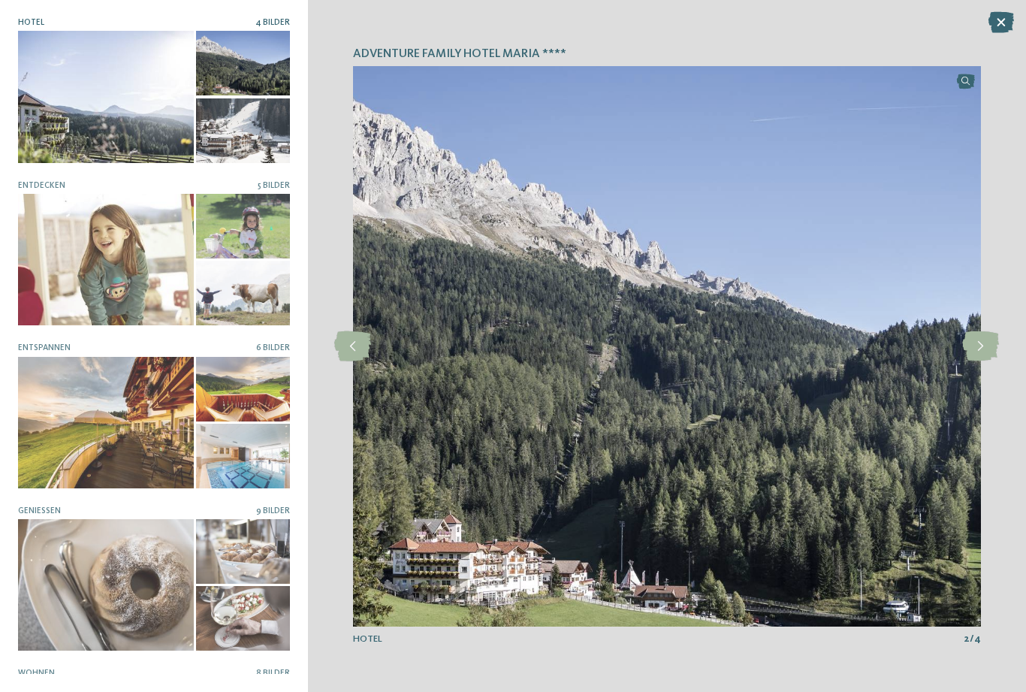
click at [980, 352] on icon at bounding box center [980, 346] width 37 height 30
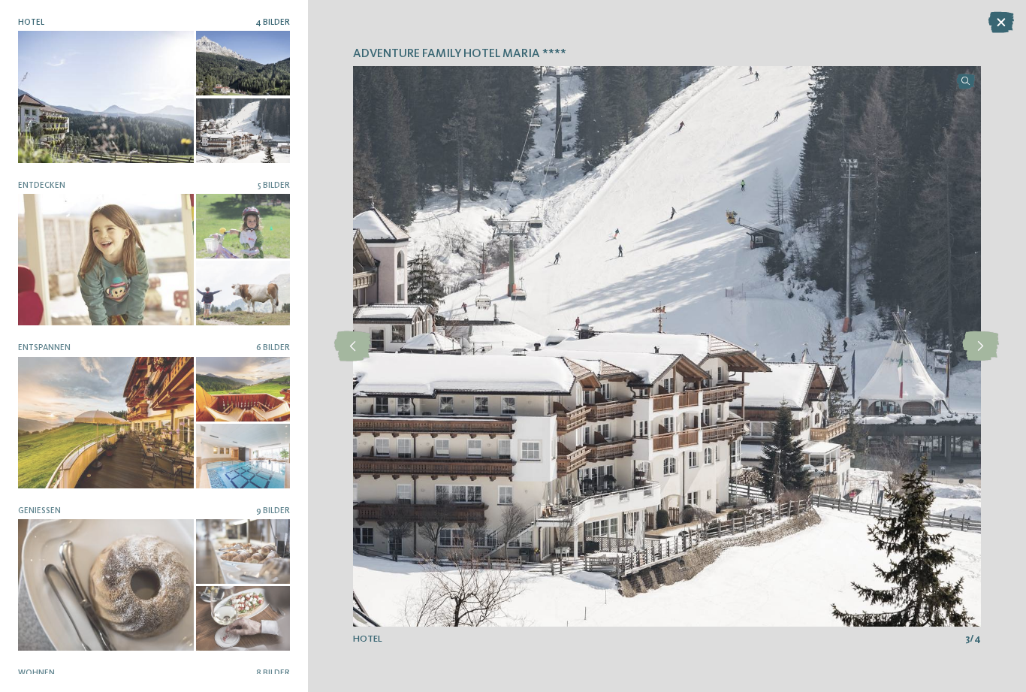
click at [981, 352] on icon at bounding box center [980, 346] width 37 height 30
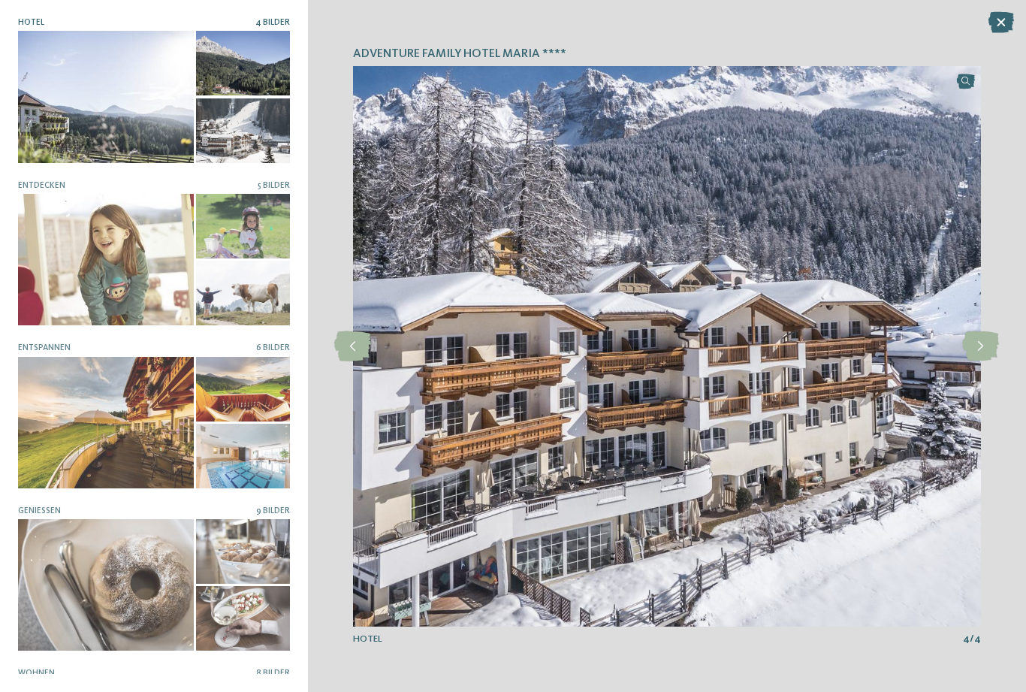
click at [978, 356] on icon at bounding box center [980, 346] width 37 height 30
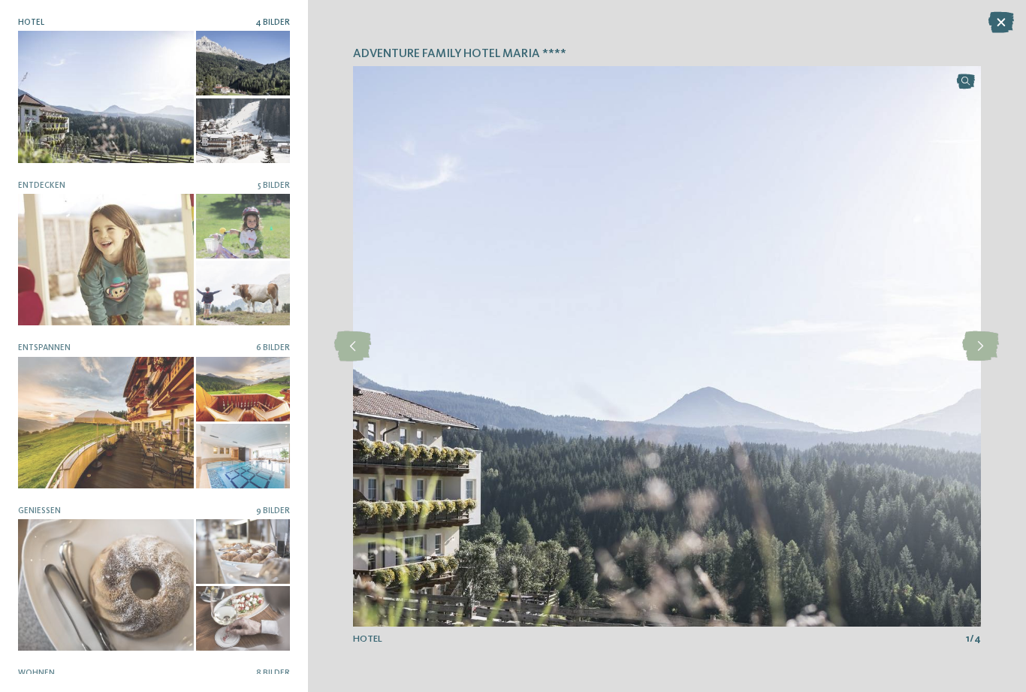
click at [140, 434] on div at bounding box center [106, 422] width 176 height 131
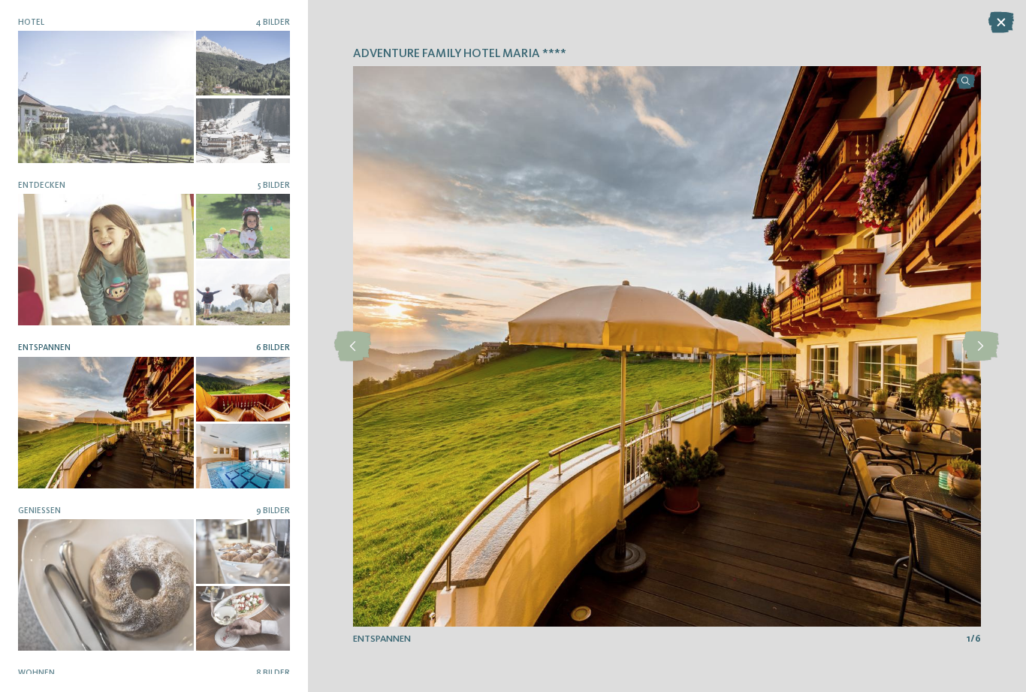
click at [978, 351] on icon at bounding box center [980, 346] width 37 height 30
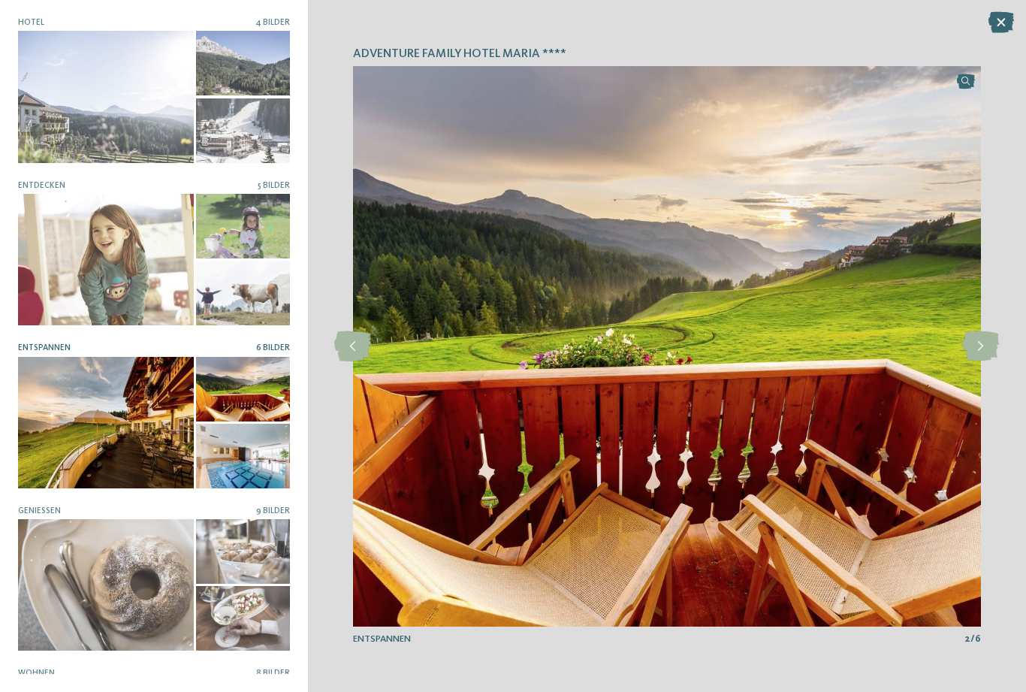
click at [974, 350] on icon at bounding box center [980, 346] width 37 height 30
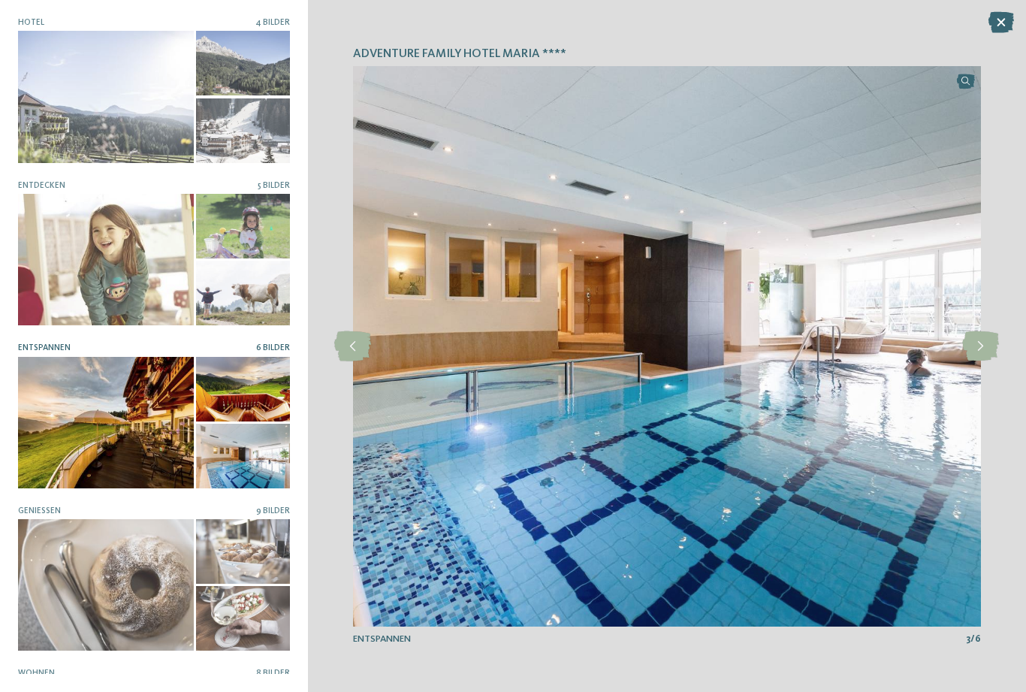
click at [251, 460] on div at bounding box center [243, 455] width 94 height 65
click at [988, 349] on icon at bounding box center [980, 346] width 37 height 30
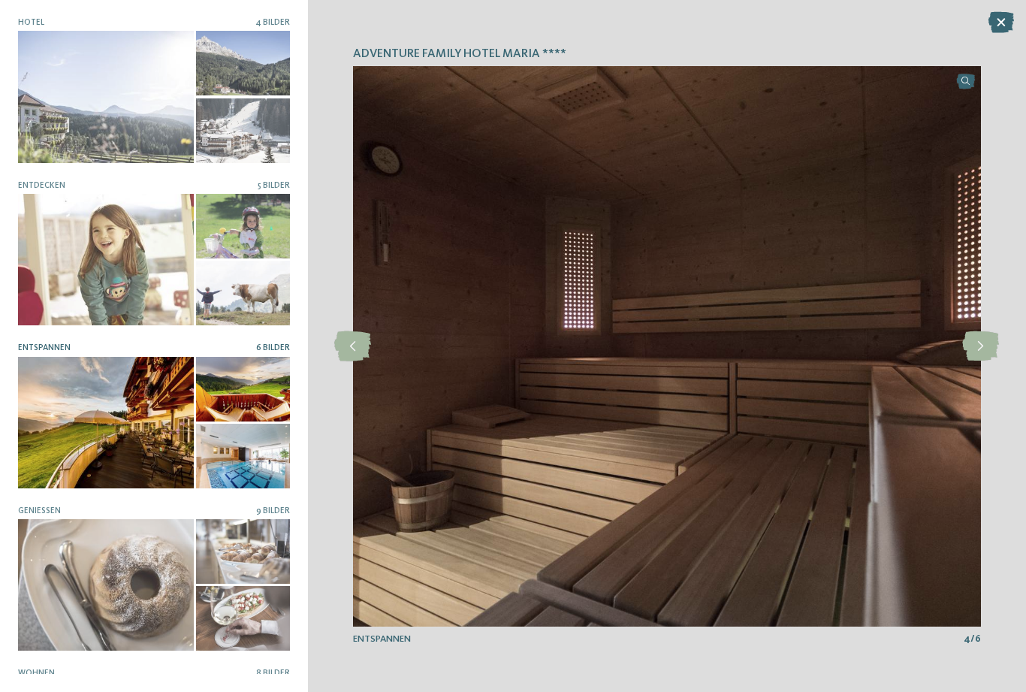
click at [993, 32] on icon at bounding box center [1001, 22] width 26 height 21
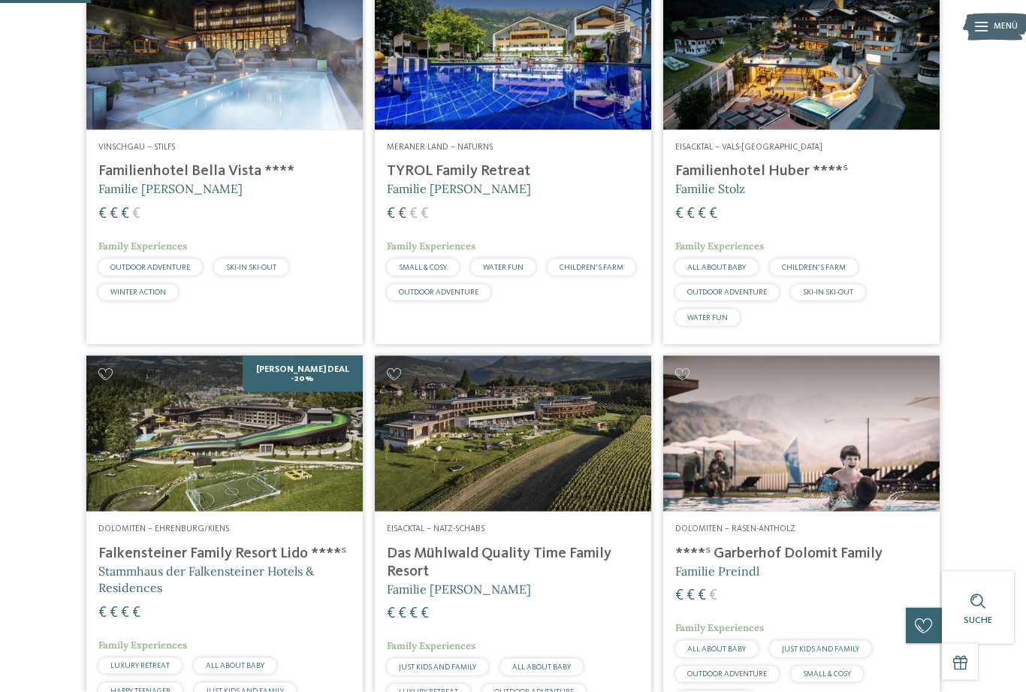
scroll to position [384, 0]
click at [567, 477] on img at bounding box center [513, 432] width 276 height 155
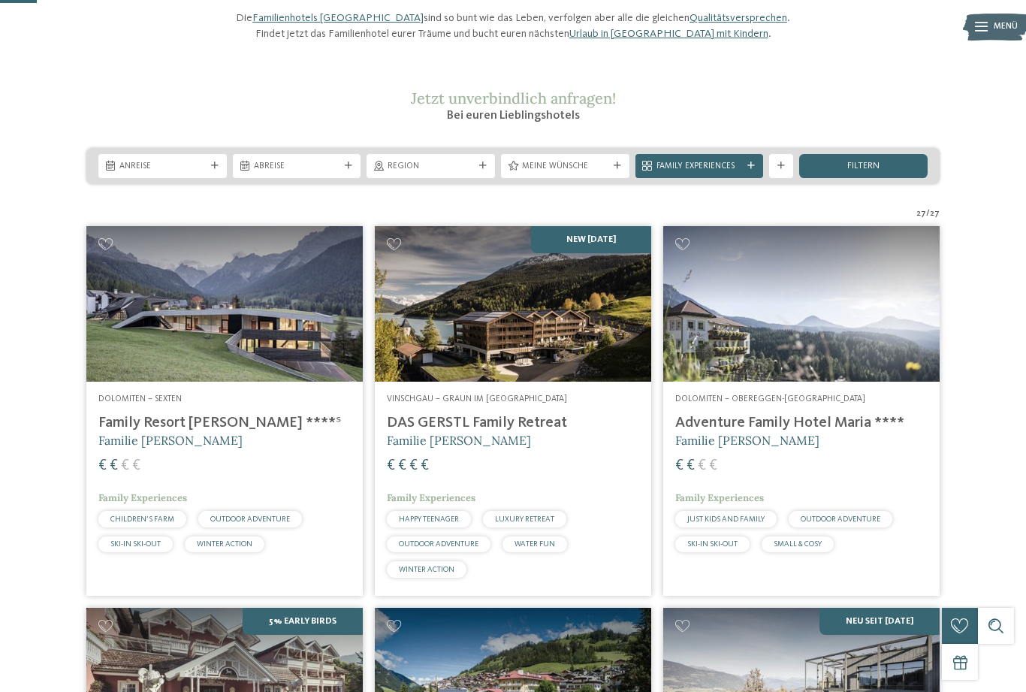
scroll to position [131, 0]
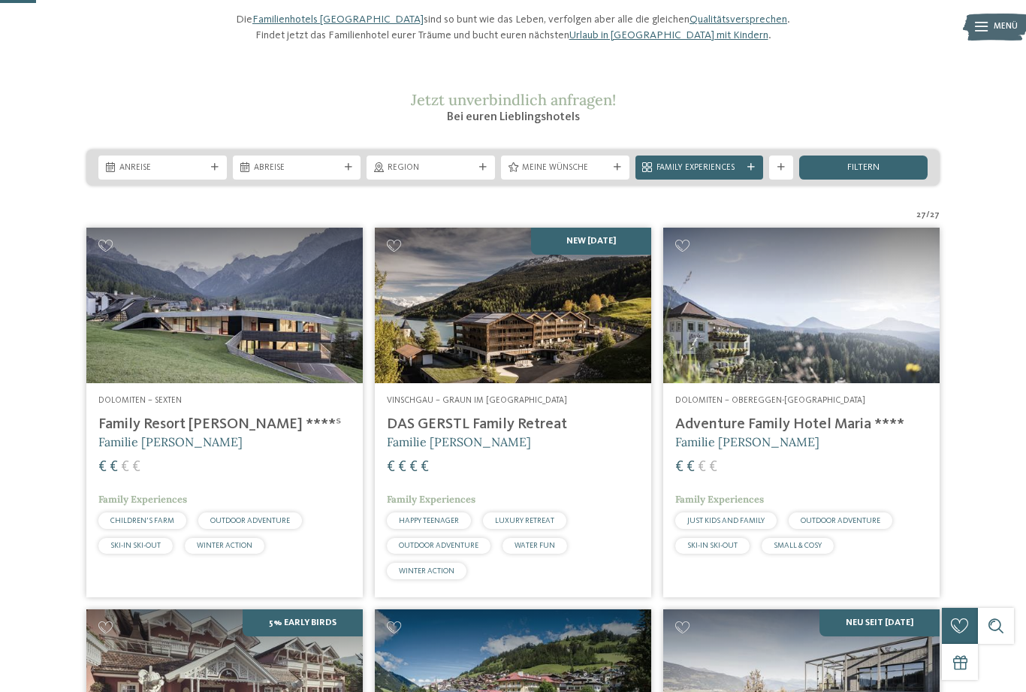
click at [548, 348] on img at bounding box center [513, 305] width 276 height 155
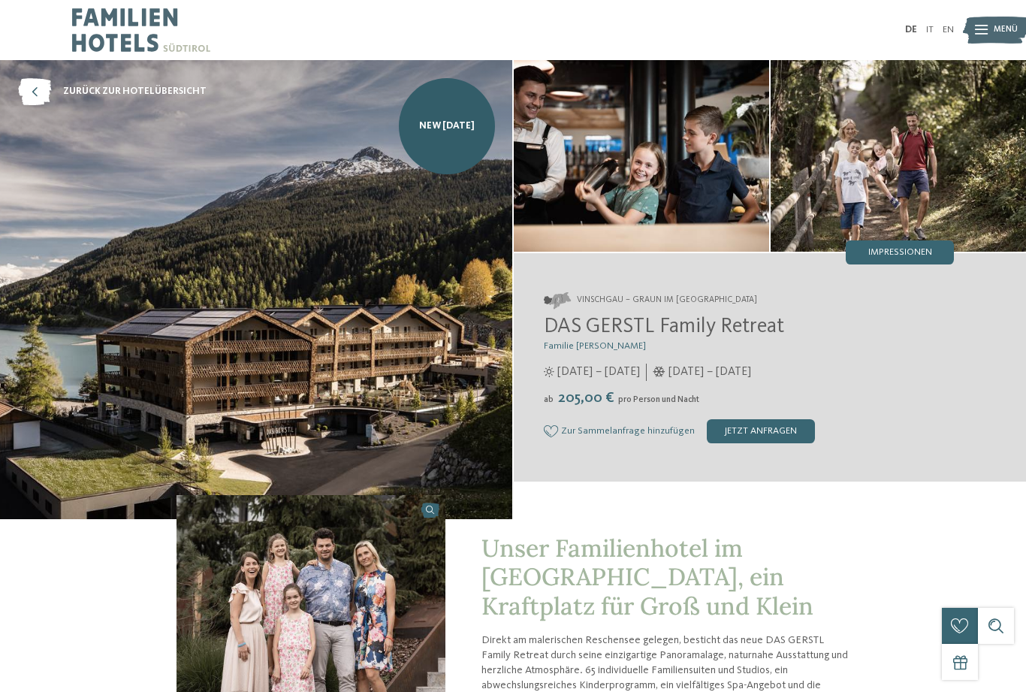
click at [909, 250] on span "Impressionen" at bounding box center [900, 253] width 64 height 10
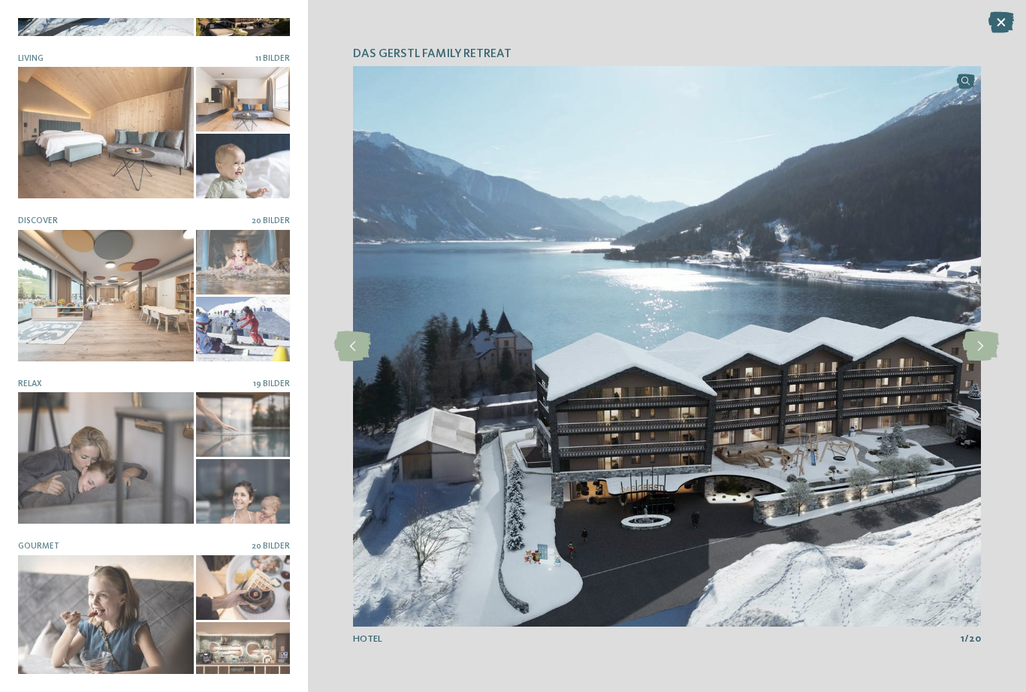
scroll to position [128, 0]
click at [254, 498] on div at bounding box center [243, 490] width 94 height 65
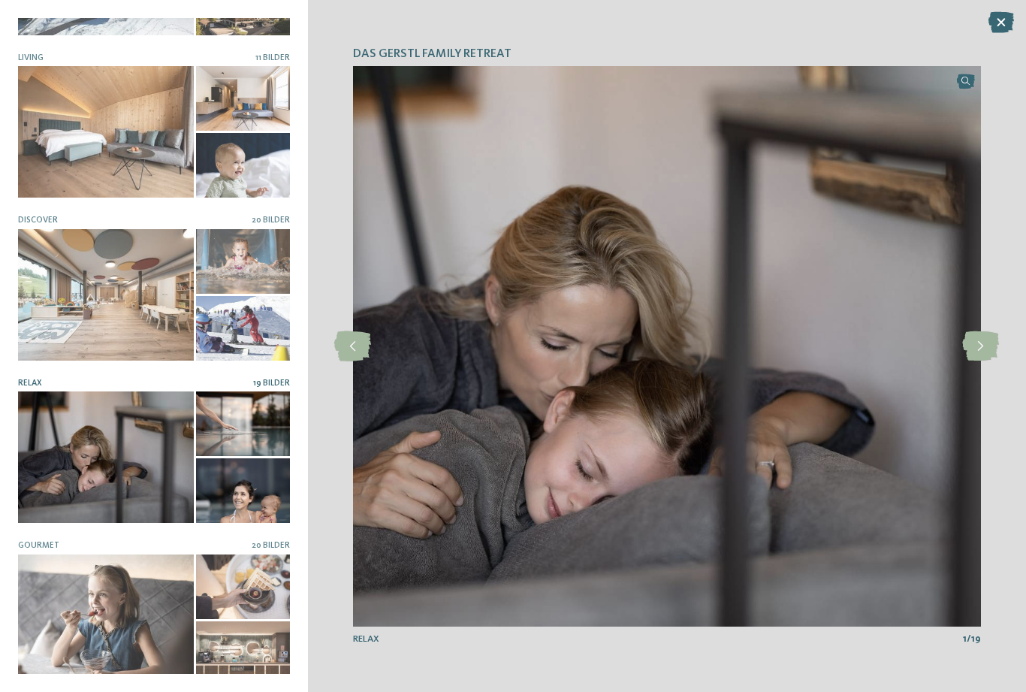
click at [984, 349] on icon at bounding box center [980, 346] width 37 height 30
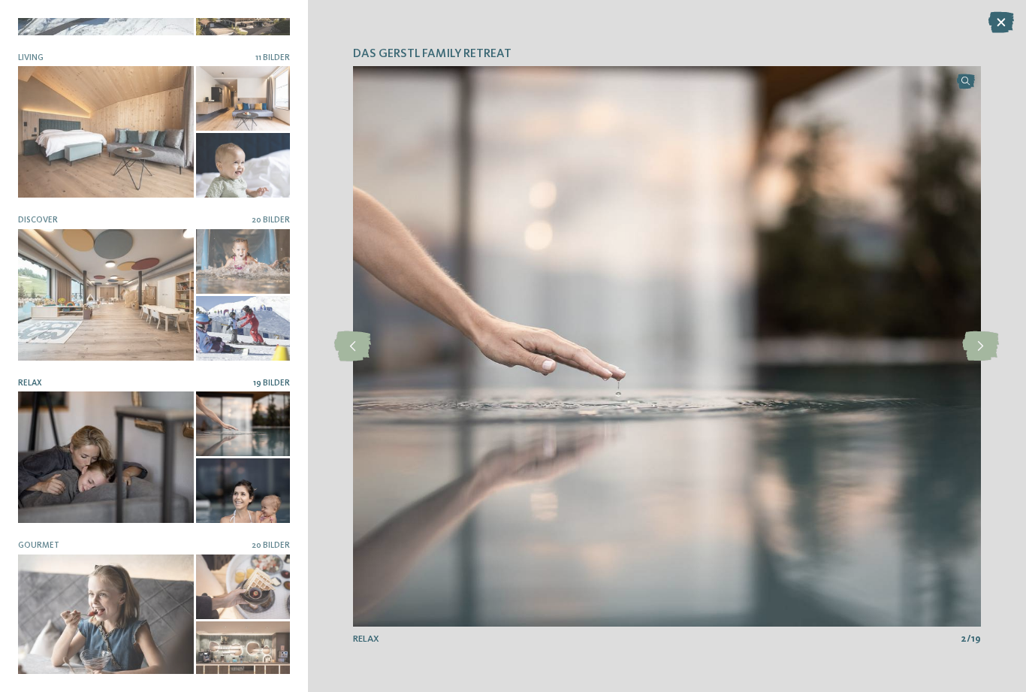
click at [984, 348] on icon at bounding box center [980, 346] width 37 height 30
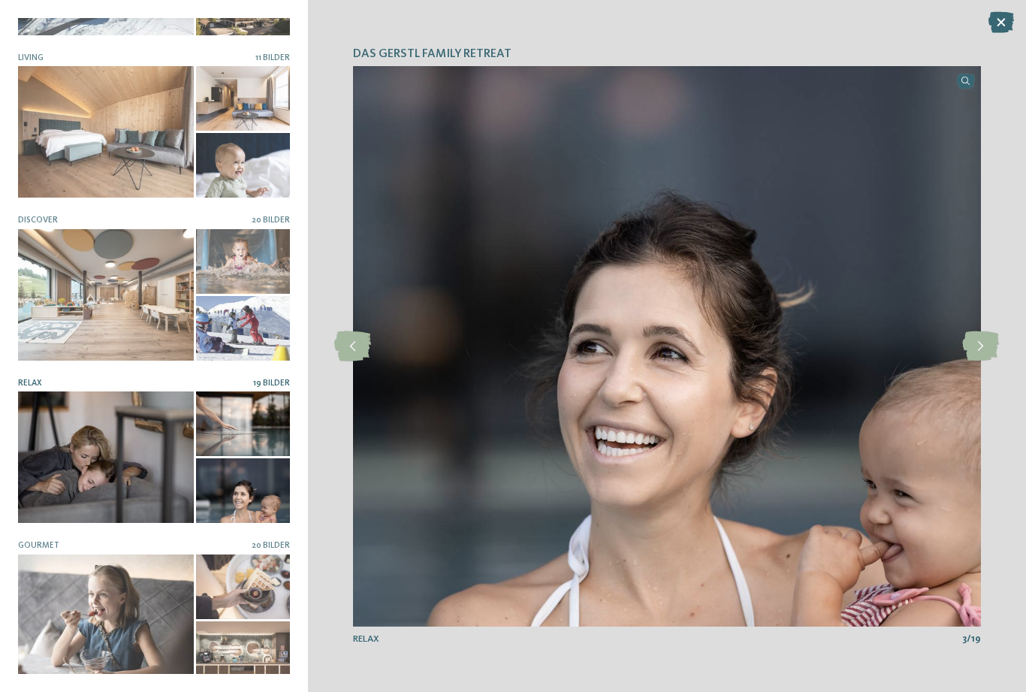
click at [986, 348] on icon at bounding box center [980, 346] width 37 height 30
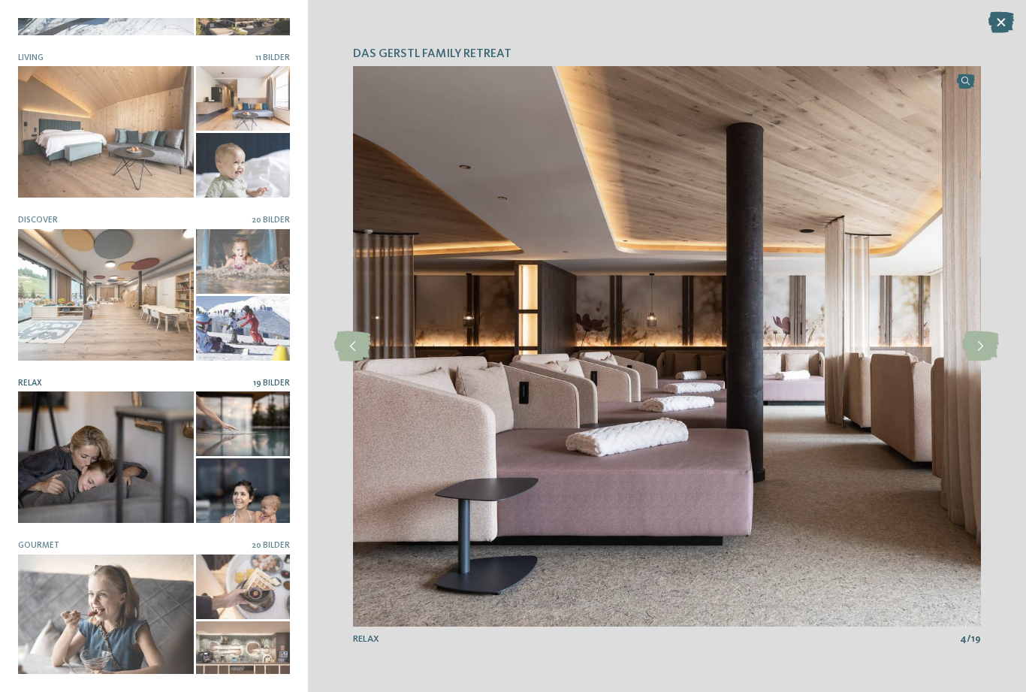
click at [1004, 26] on icon at bounding box center [1001, 22] width 26 height 21
